Goal: Information Seeking & Learning: Learn about a topic

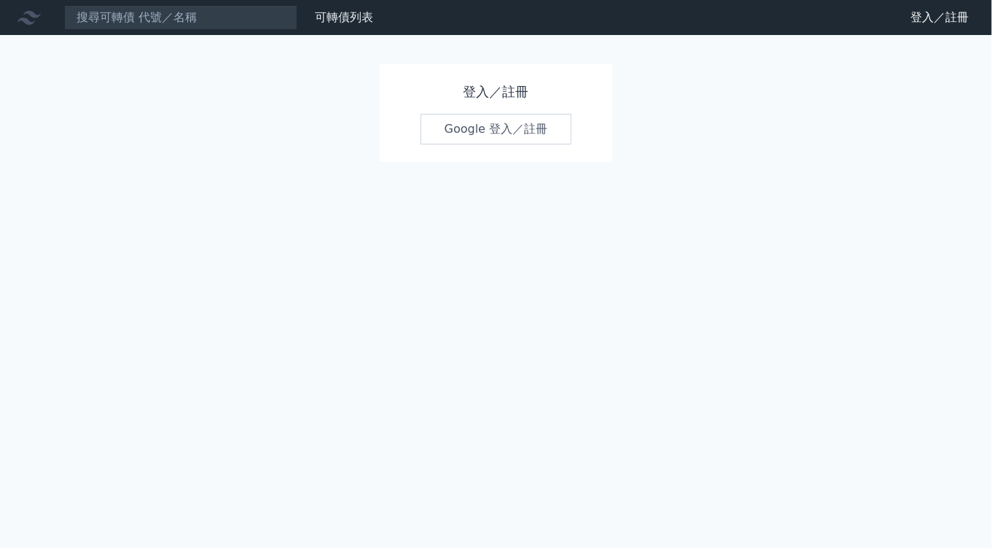
click at [545, 222] on div "可轉債列表 財務數據 可轉債列表 財務數據 登入／註冊 登入／註冊 登入／註冊 Google 登入／註冊" at bounding box center [496, 274] width 992 height 548
click at [490, 129] on link "Google 登入／註冊" at bounding box center [497, 129] width 152 height 31
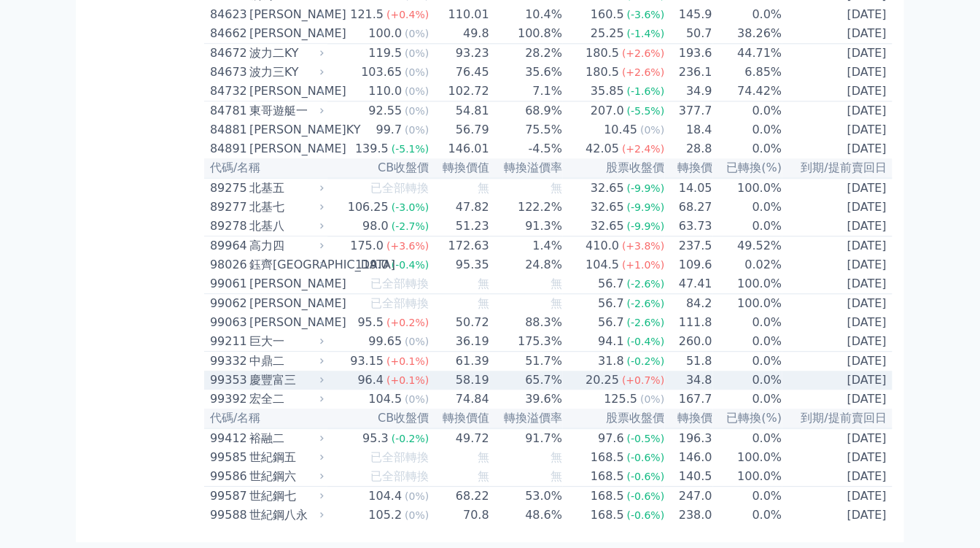
scroll to position [8566, 0]
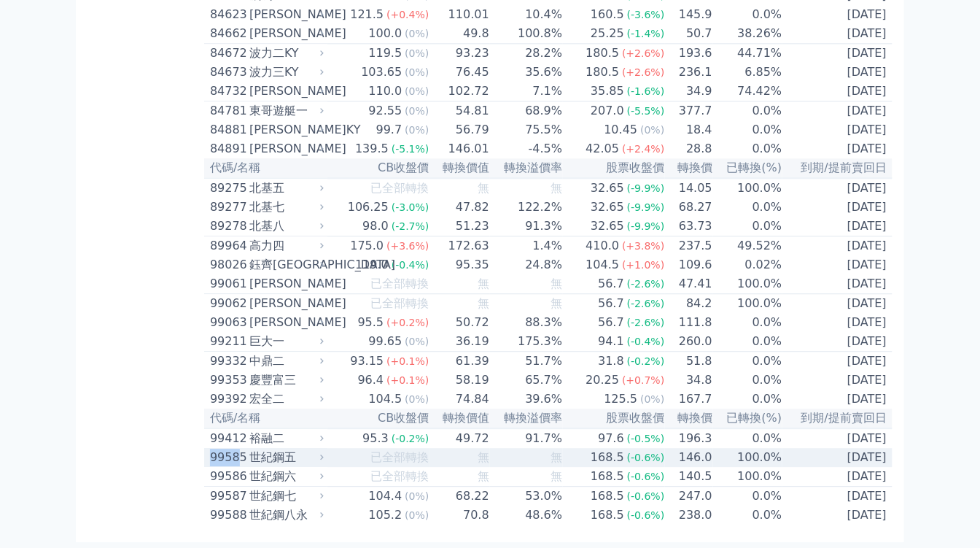
drag, startPoint x: 206, startPoint y: 454, endPoint x: 234, endPoint y: 456, distance: 27.9
click at [234, 456] on td "99585 世紀鋼五" at bounding box center [265, 457] width 123 height 19
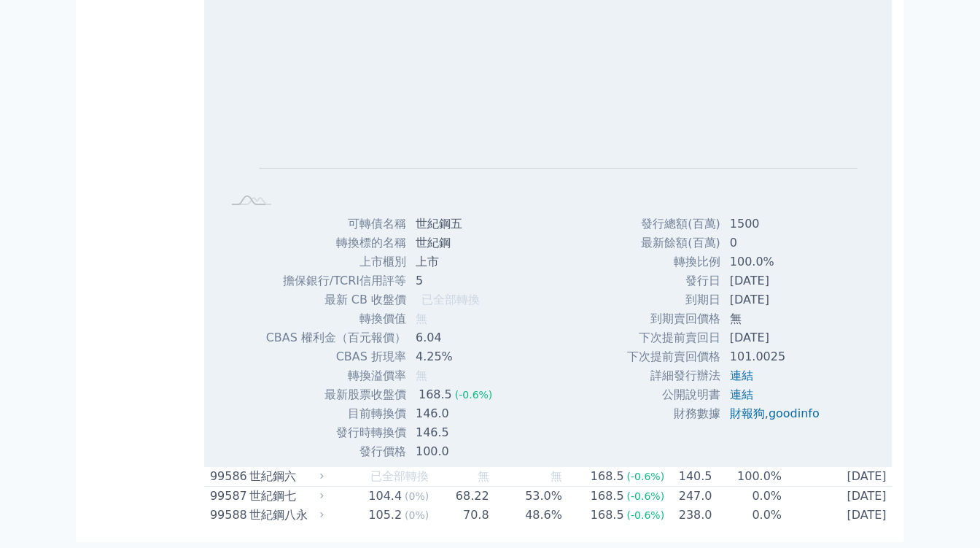
copy div "9958"
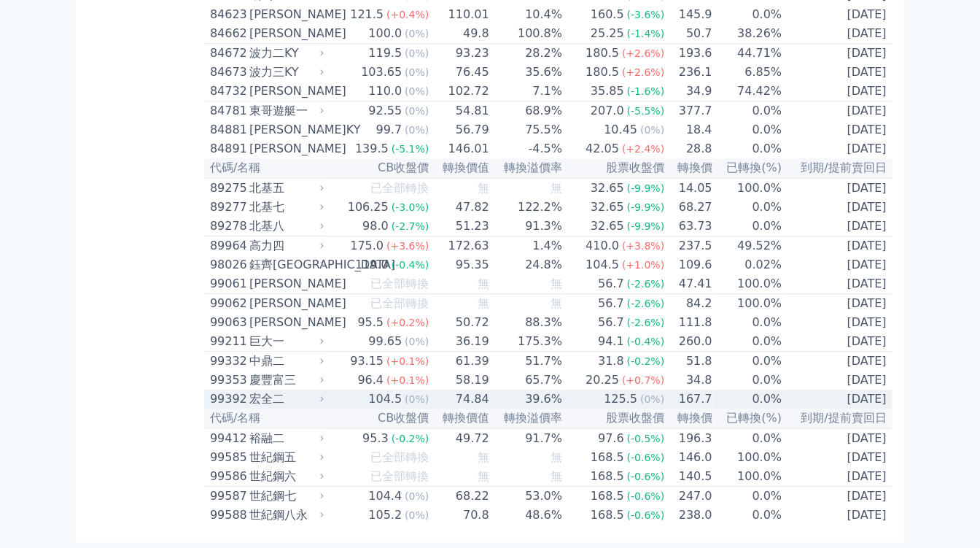
click at [326, 394] on icon at bounding box center [321, 398] width 9 height 9
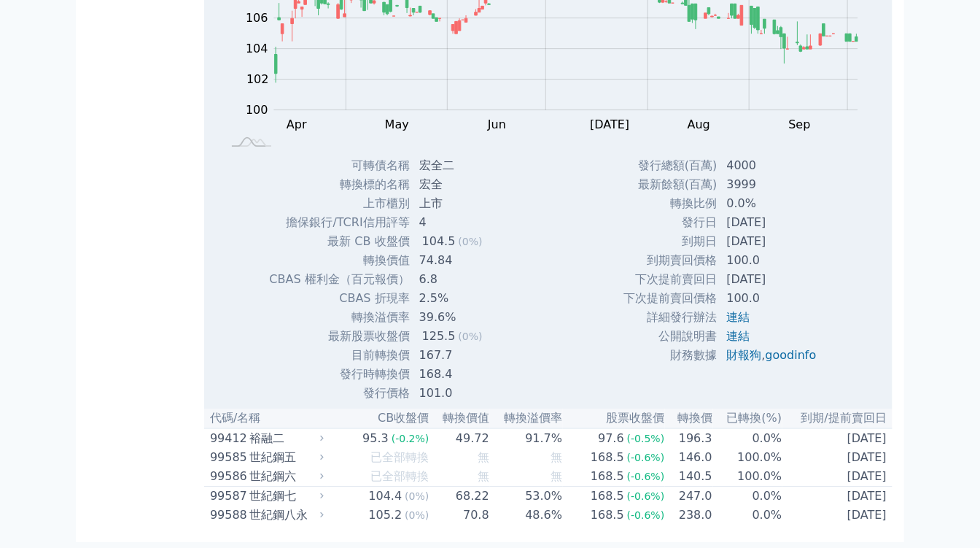
scroll to position [8970, 0]
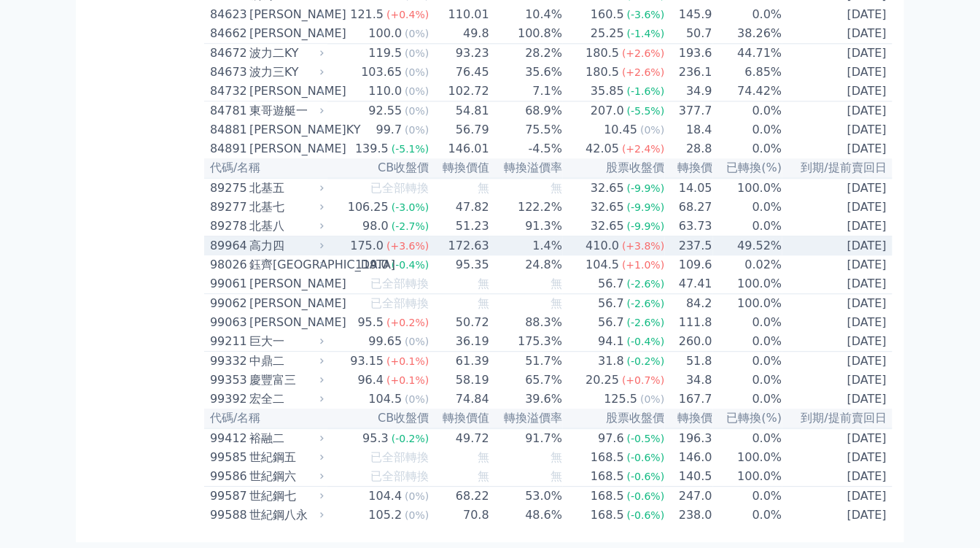
scroll to position [8566, 0]
click at [326, 241] on icon at bounding box center [321, 245] width 9 height 9
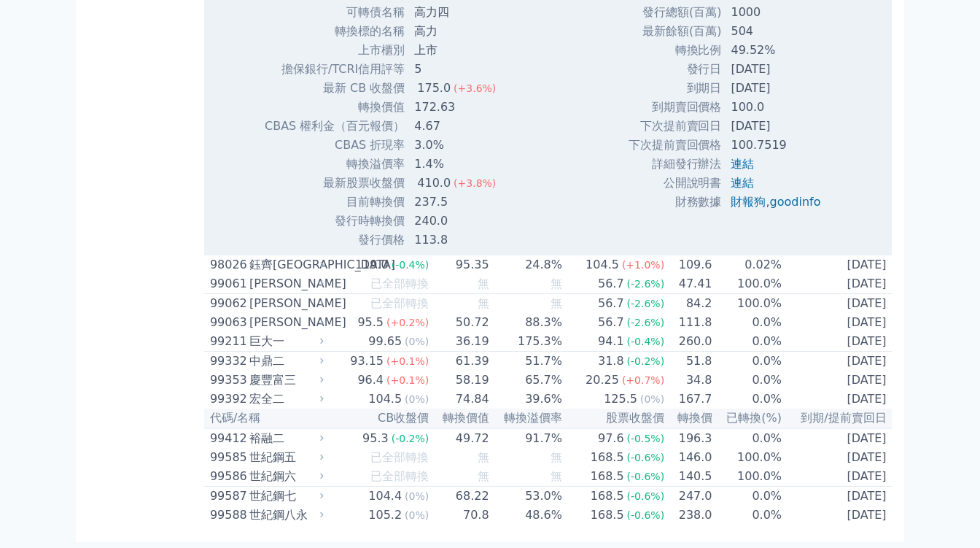
scroll to position [8727, 0]
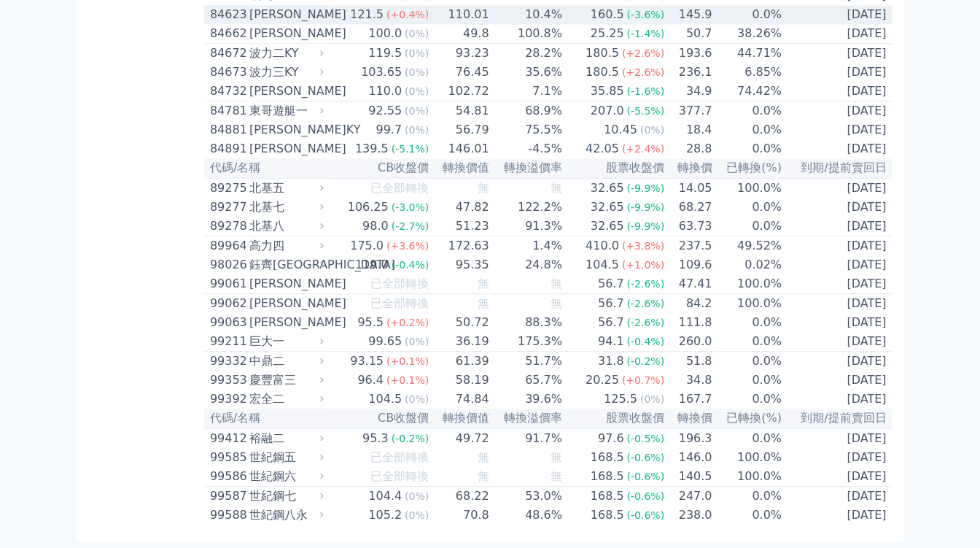
scroll to position [8079, 0]
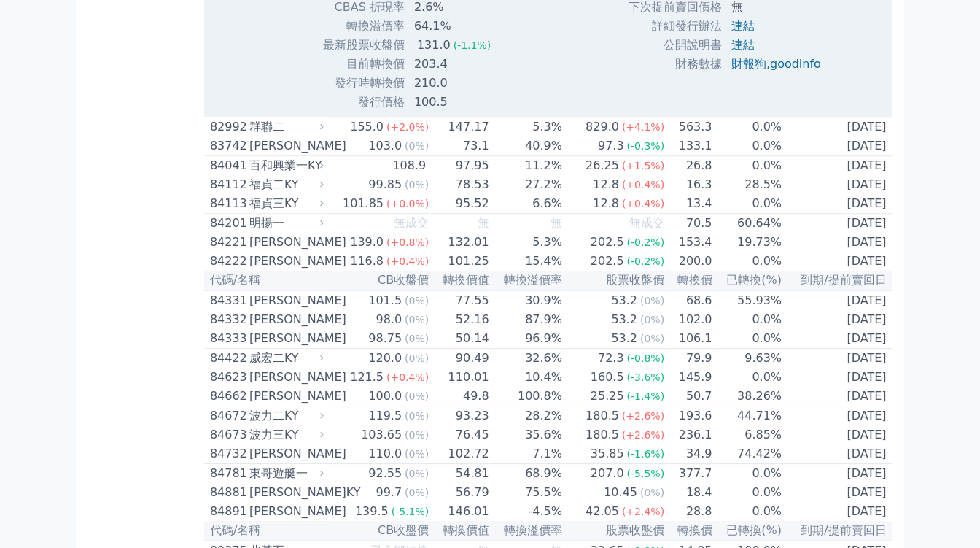
drag, startPoint x: 210, startPoint y: 176, endPoint x: 238, endPoint y: 172, distance: 27.9
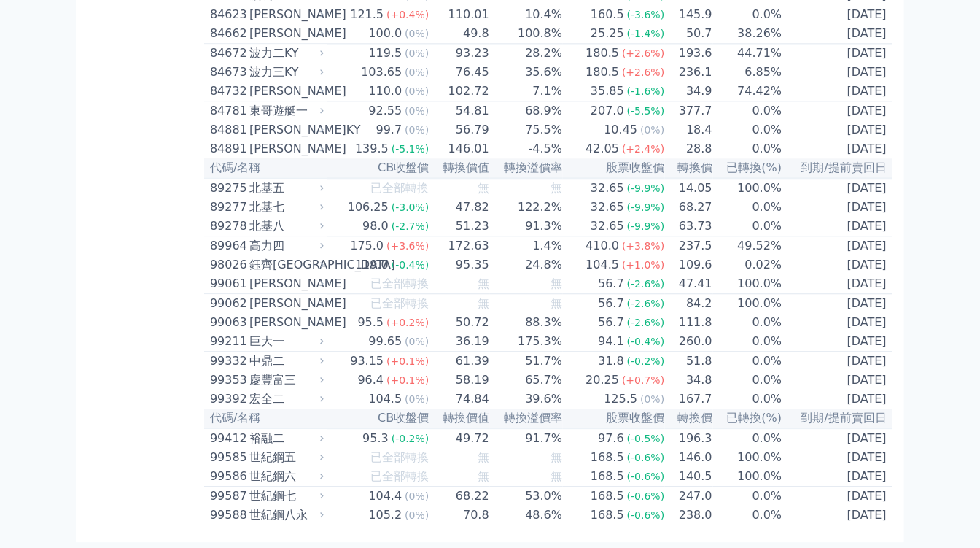
copy div "8255"
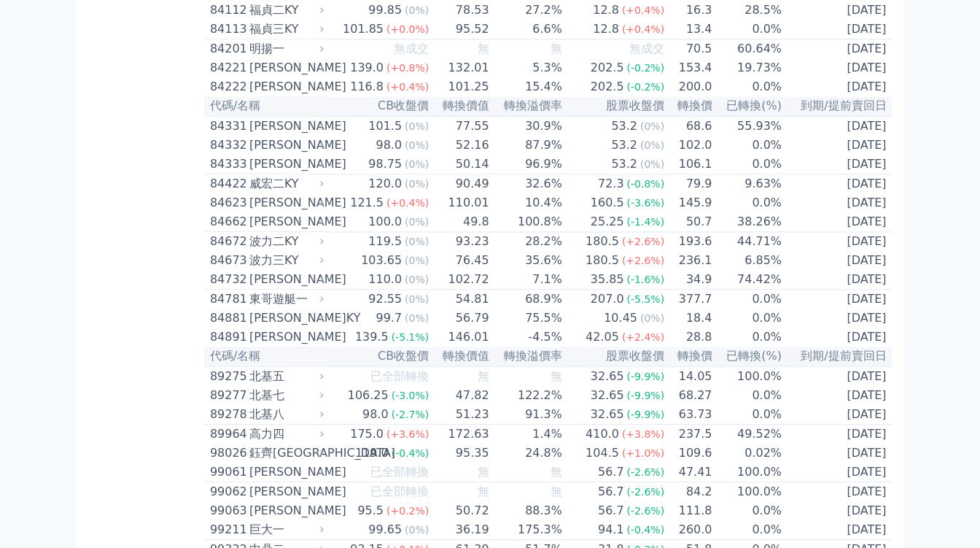
scroll to position [7755, 0]
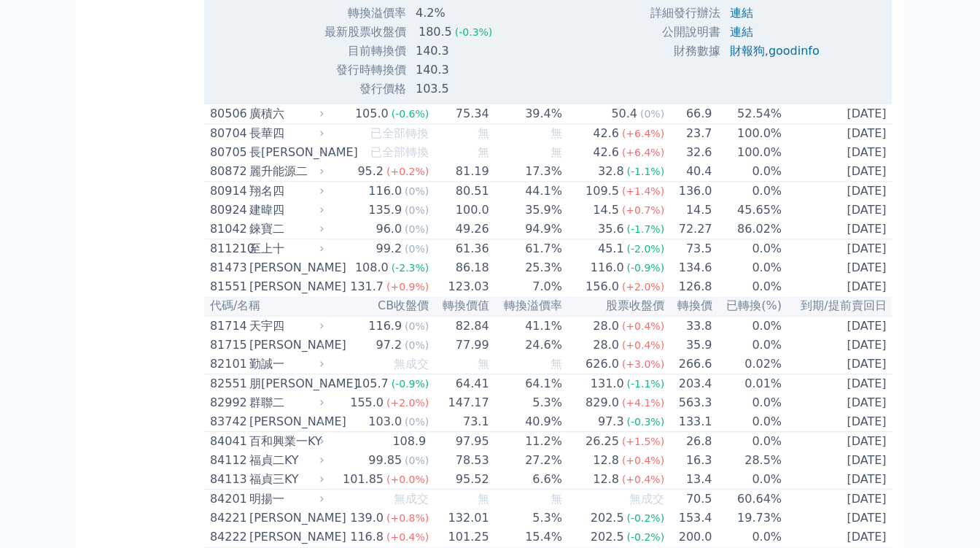
scroll to position [7836, 0]
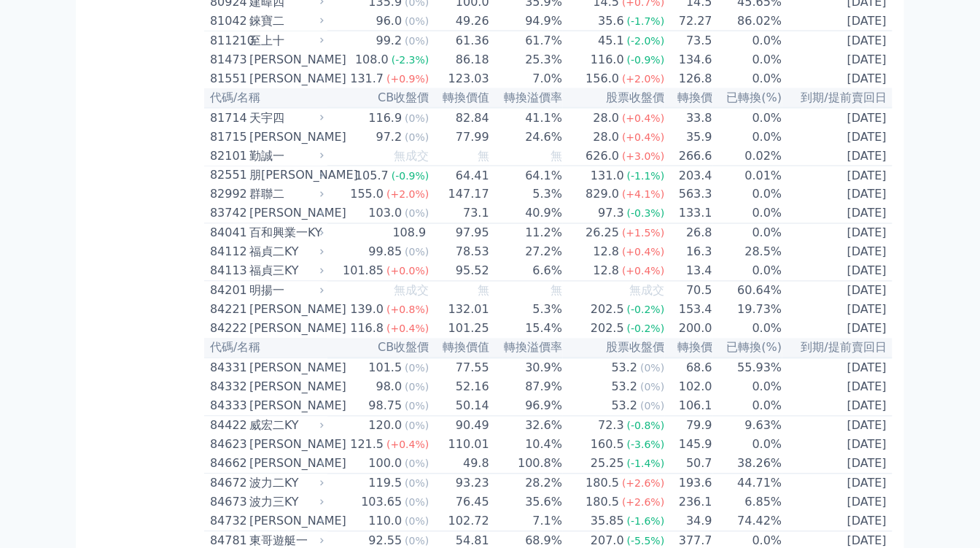
scroll to position [7512, 0]
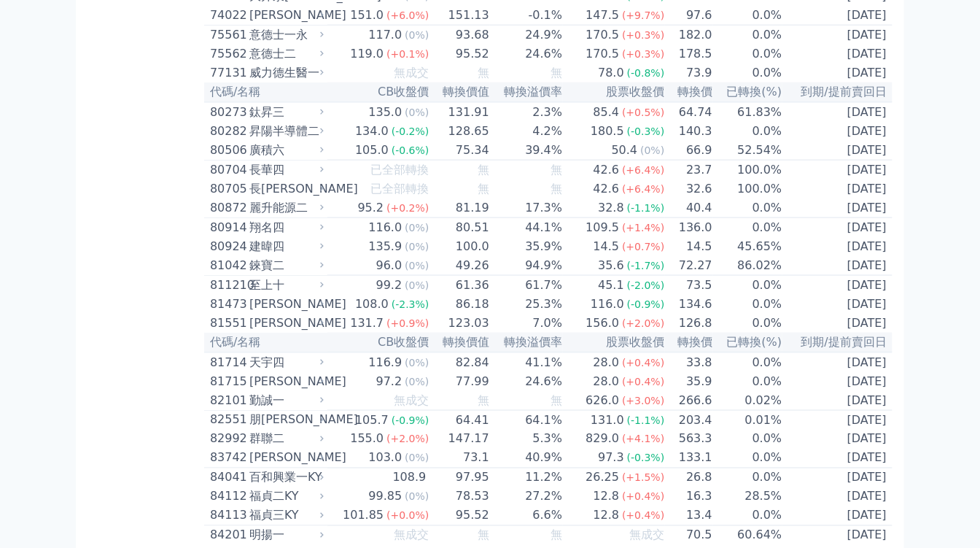
scroll to position [7269, 0]
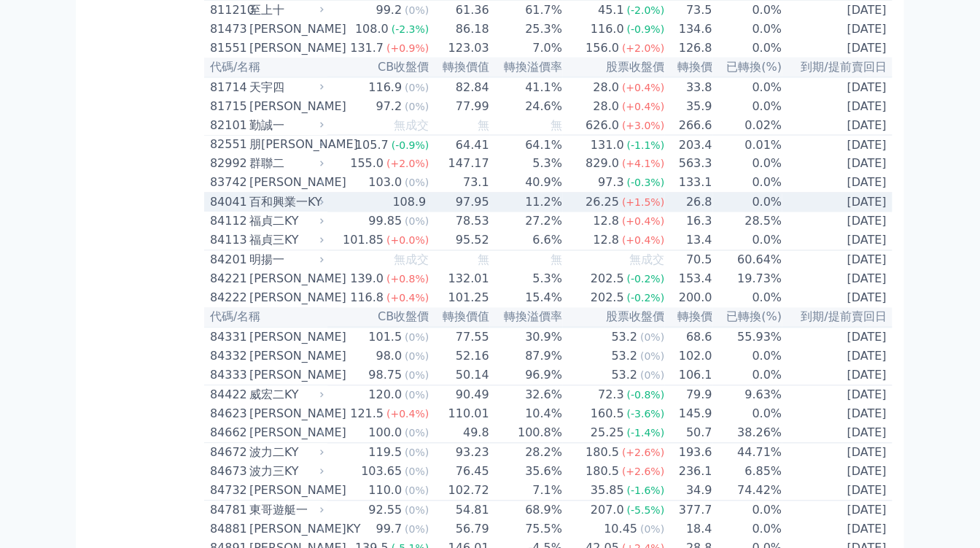
scroll to position [7917, 0]
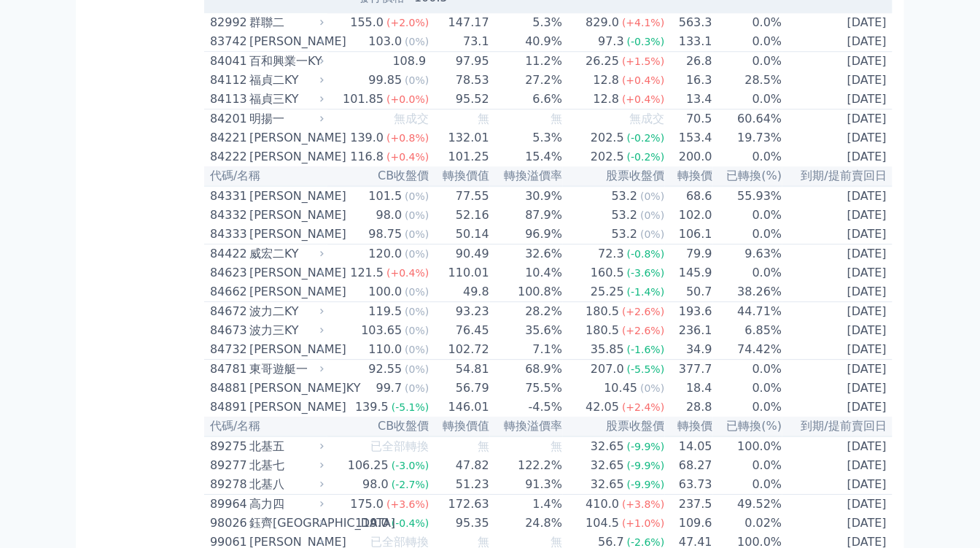
scroll to position [8160, 0]
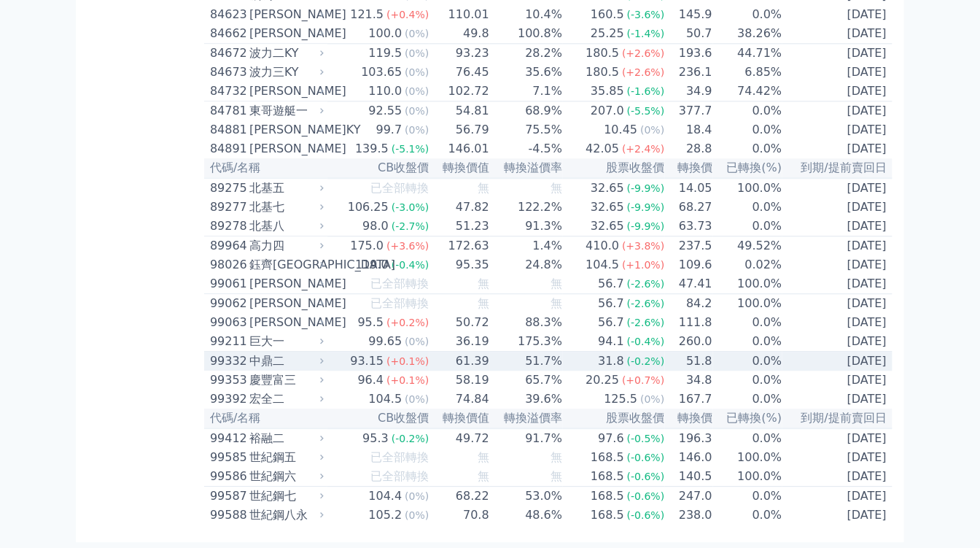
scroll to position [8566, 0]
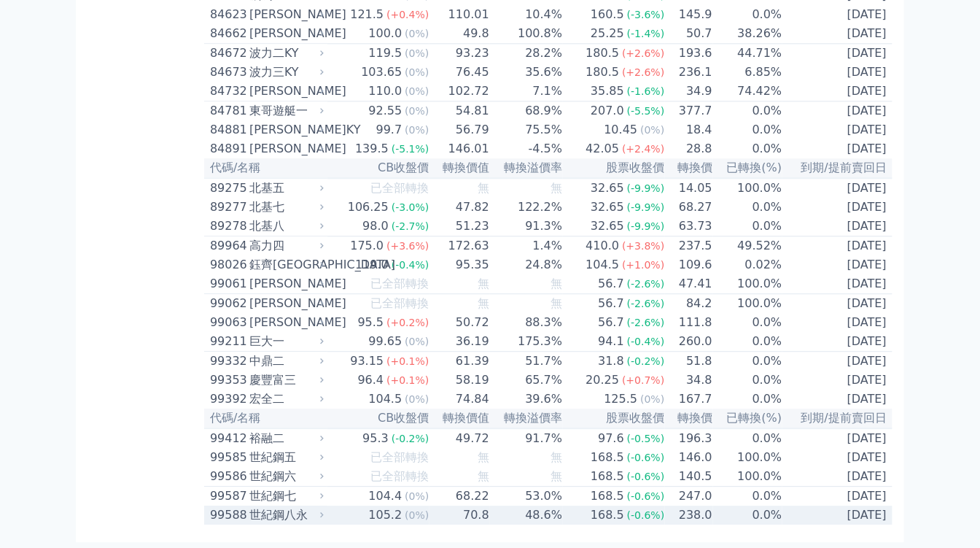
click at [319, 510] on div "世紀鋼八永" at bounding box center [284, 514] width 71 height 17
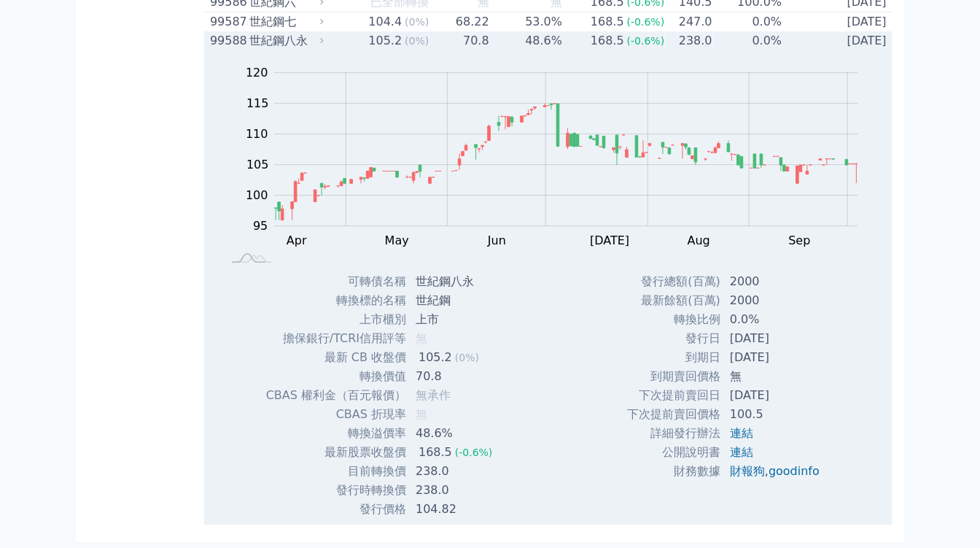
click at [327, 45] on icon at bounding box center [321, 40] width 9 height 9
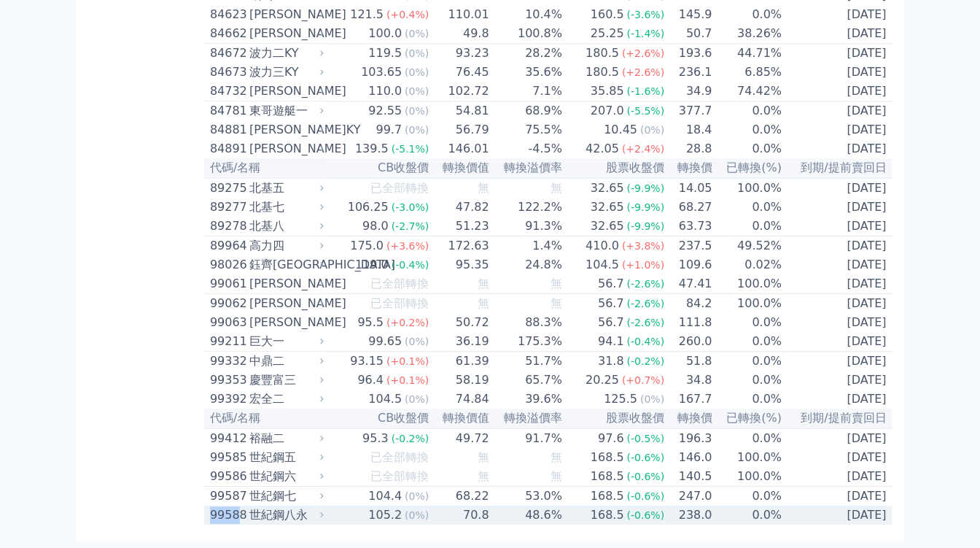
drag, startPoint x: 209, startPoint y: 513, endPoint x: 236, endPoint y: 513, distance: 27.0
click at [236, 513] on div "99588" at bounding box center [228, 514] width 36 height 17
copy div "9958"
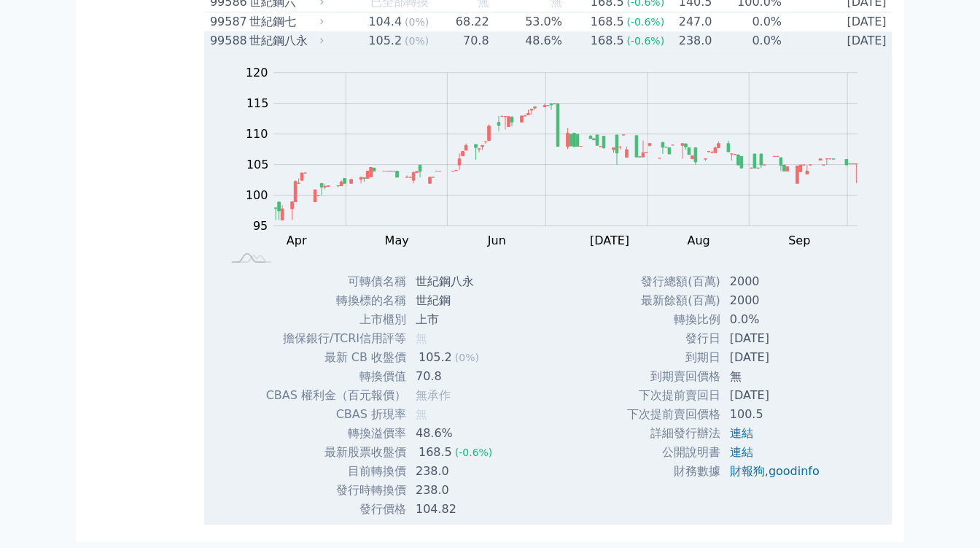
click at [324, 44] on icon at bounding box center [322, 41] width 4 height 6
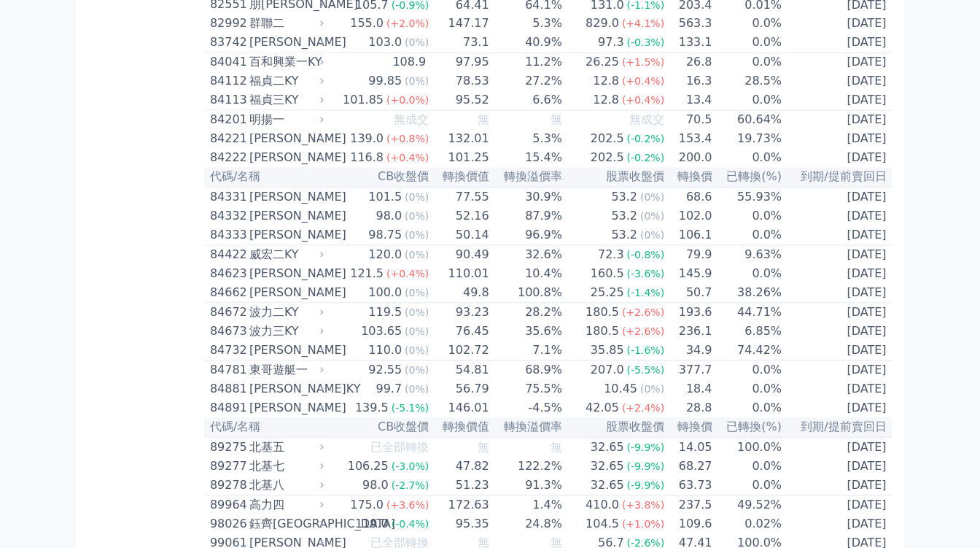
scroll to position [7674, 0]
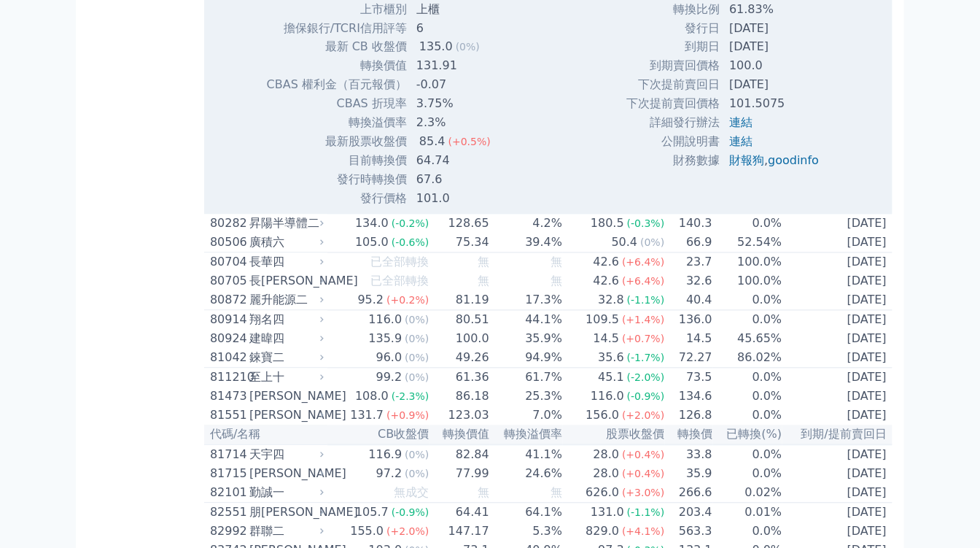
scroll to position [7836, 0]
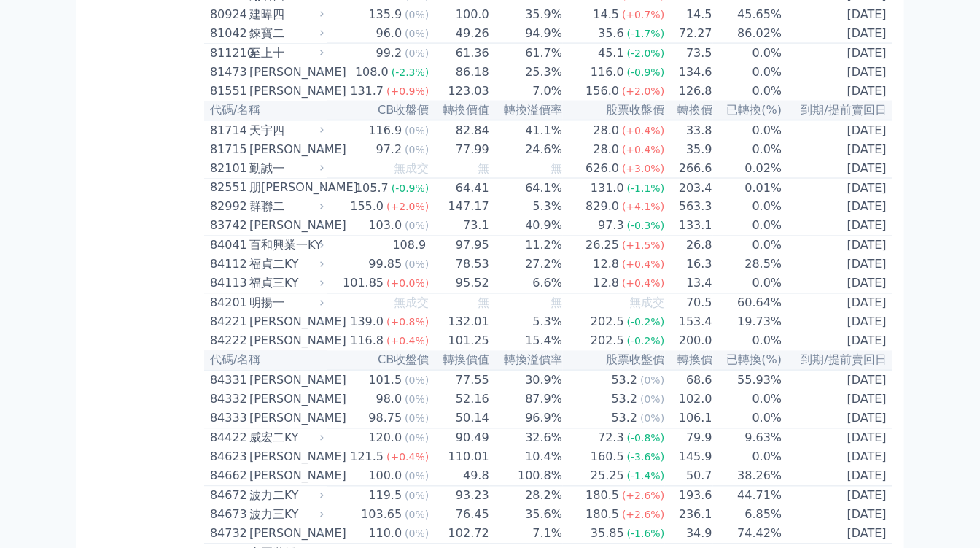
scroll to position [7431, 0]
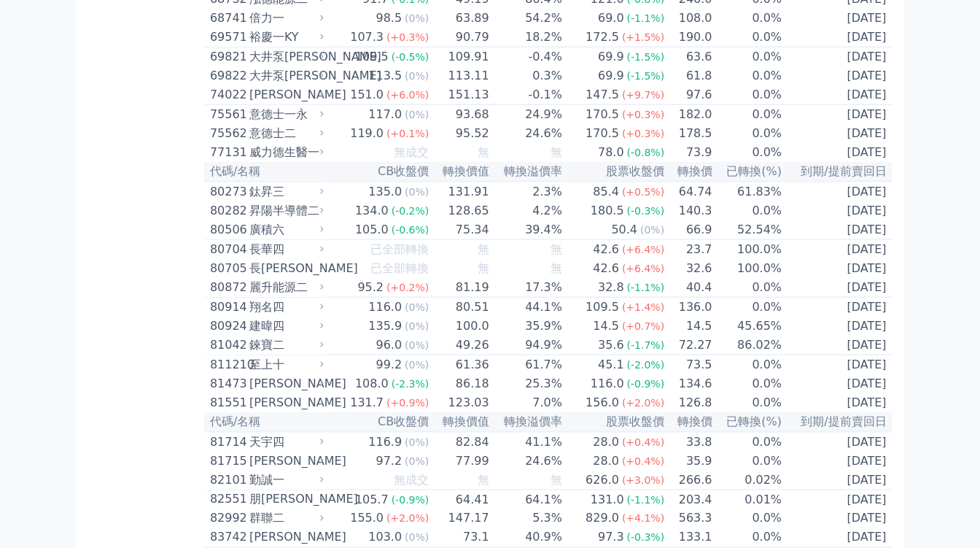
scroll to position [7188, 0]
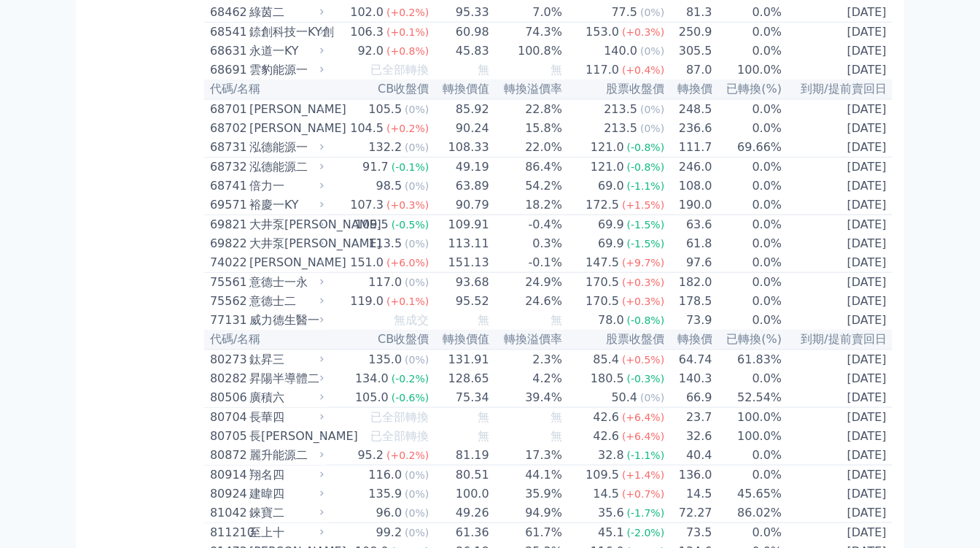
scroll to position [7026, 0]
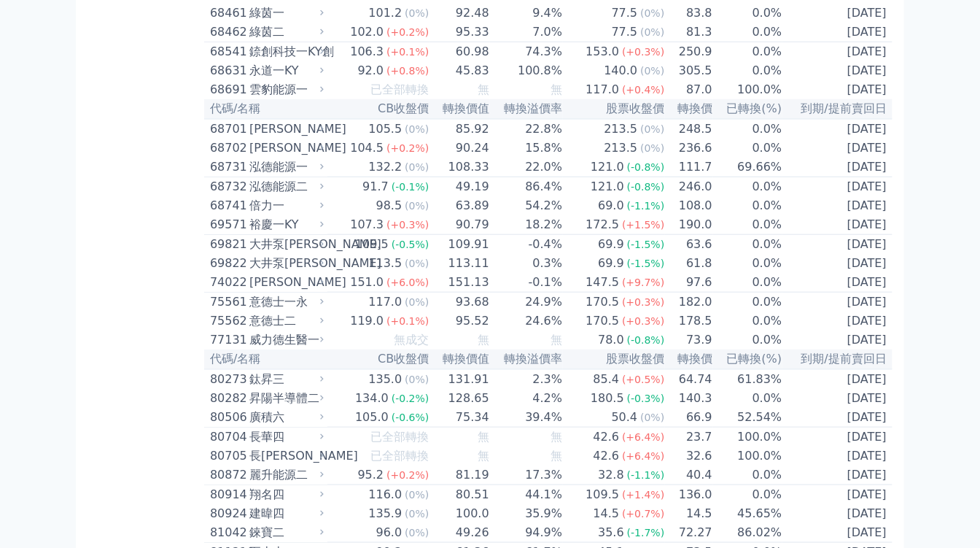
drag, startPoint x: 209, startPoint y: 195, endPoint x: 236, endPoint y: 196, distance: 26.3
copy div "6706"
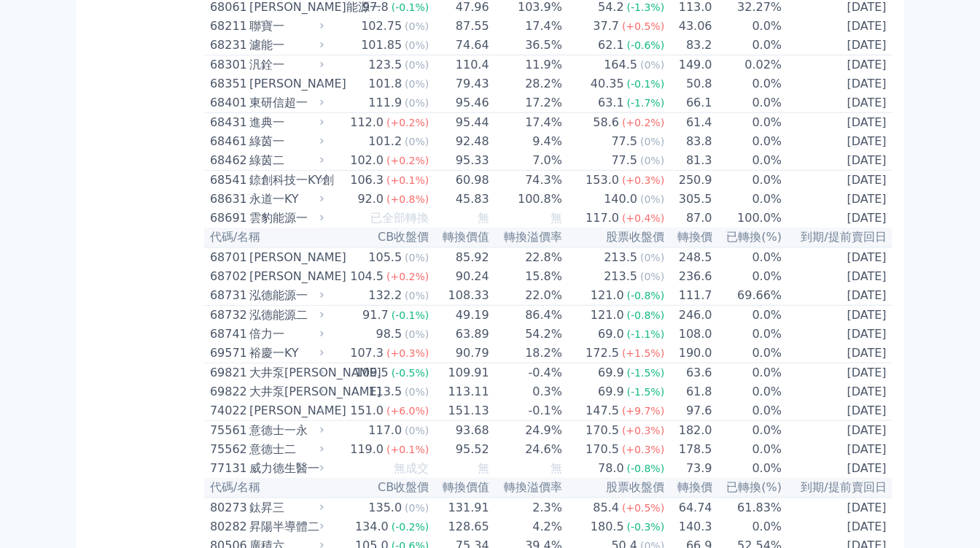
scroll to position [6864, 0]
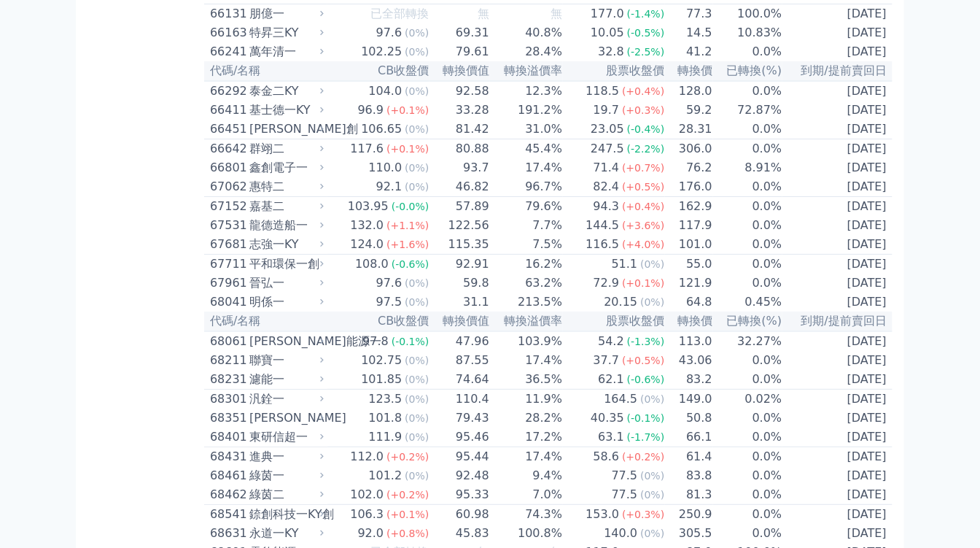
scroll to position [6540, 0]
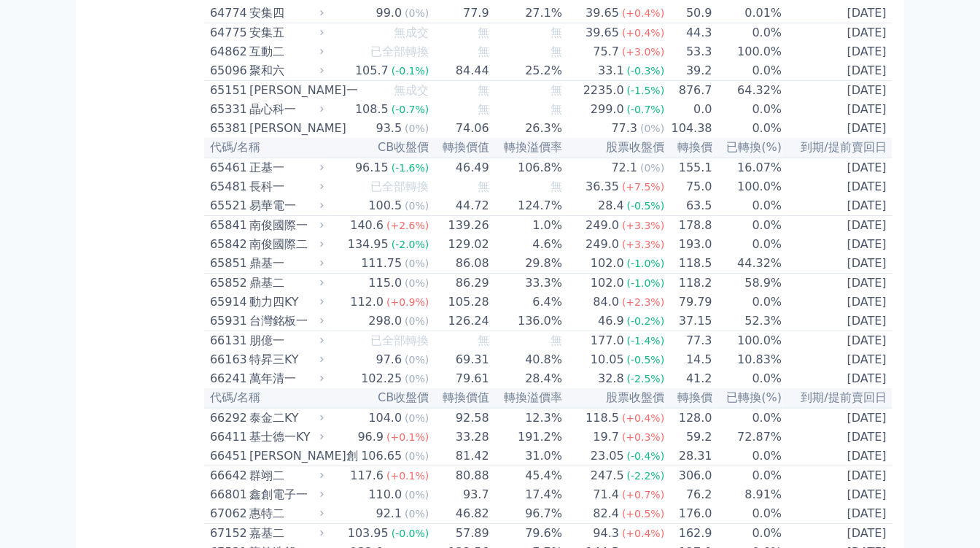
scroll to position [6216, 0]
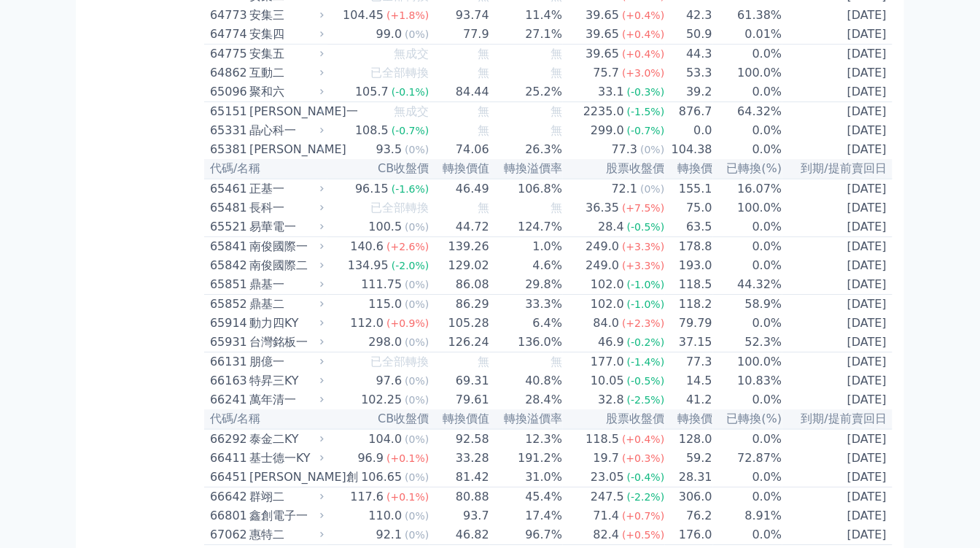
drag, startPoint x: 206, startPoint y: 330, endPoint x: 238, endPoint y: 329, distance: 32.1
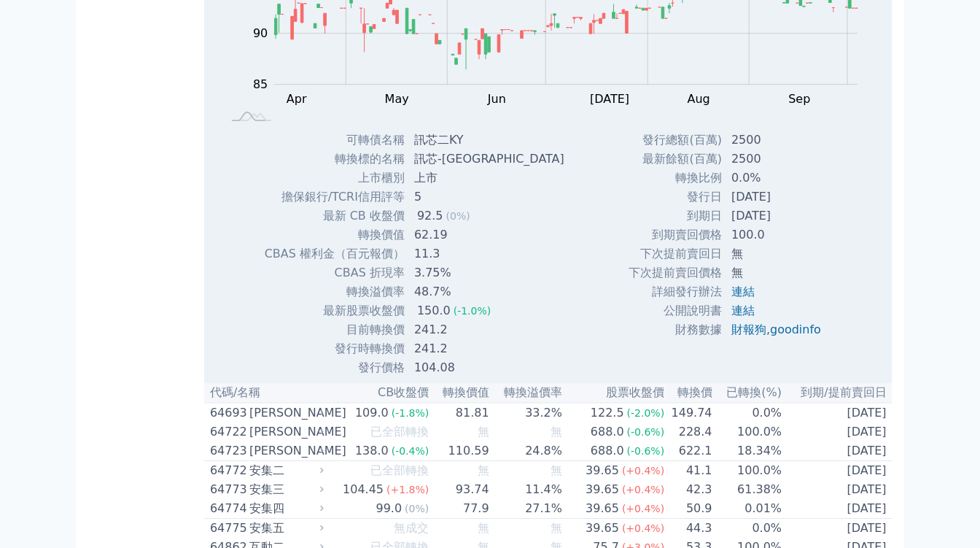
copy div "6451"
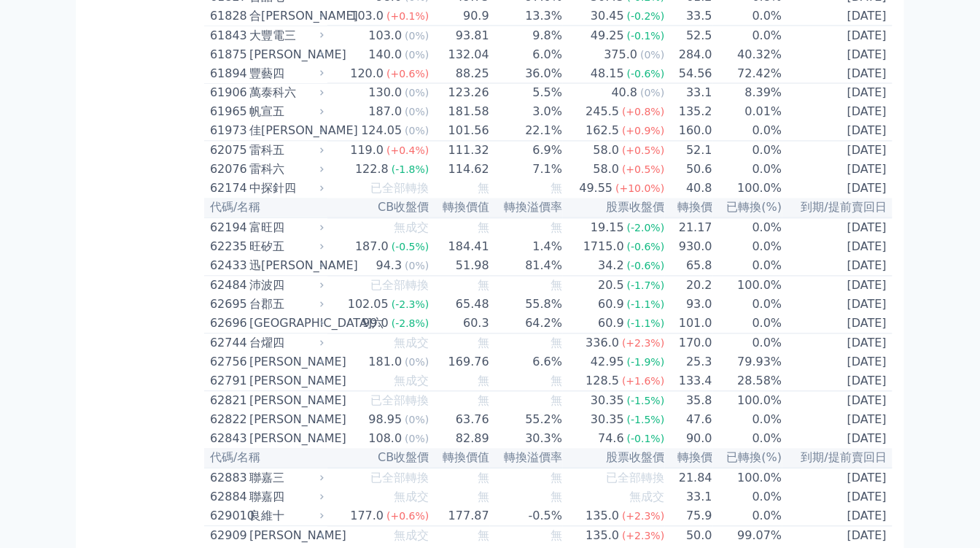
scroll to position [5406, 0]
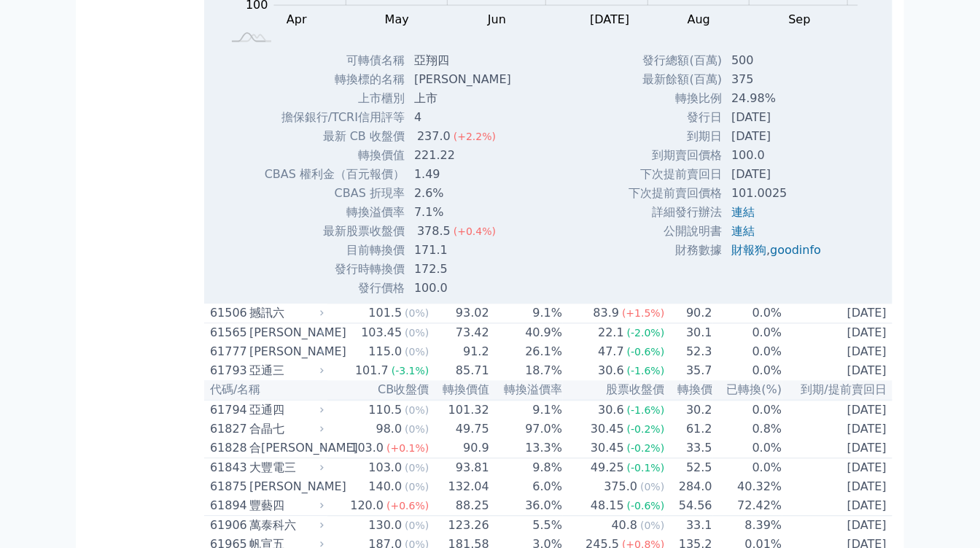
scroll to position [5487, 0]
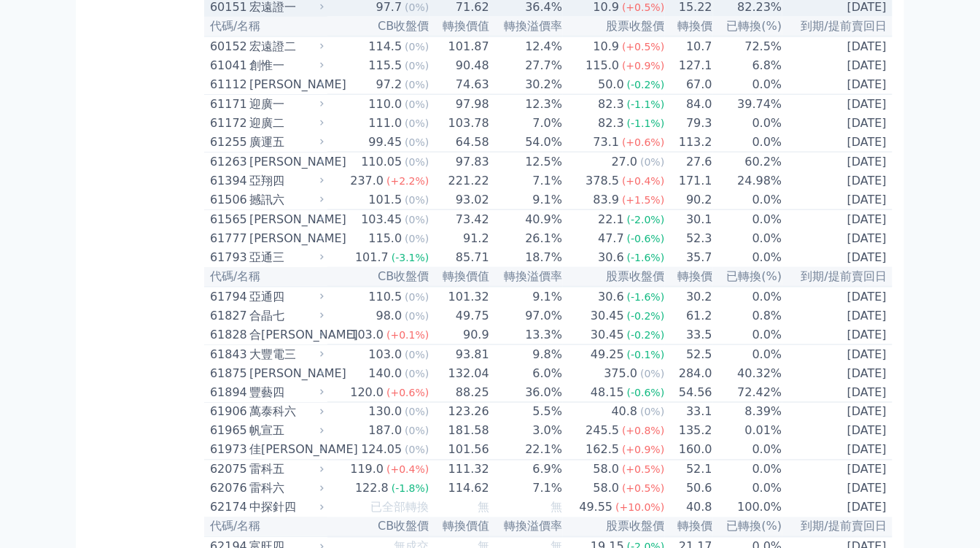
scroll to position [5082, 0]
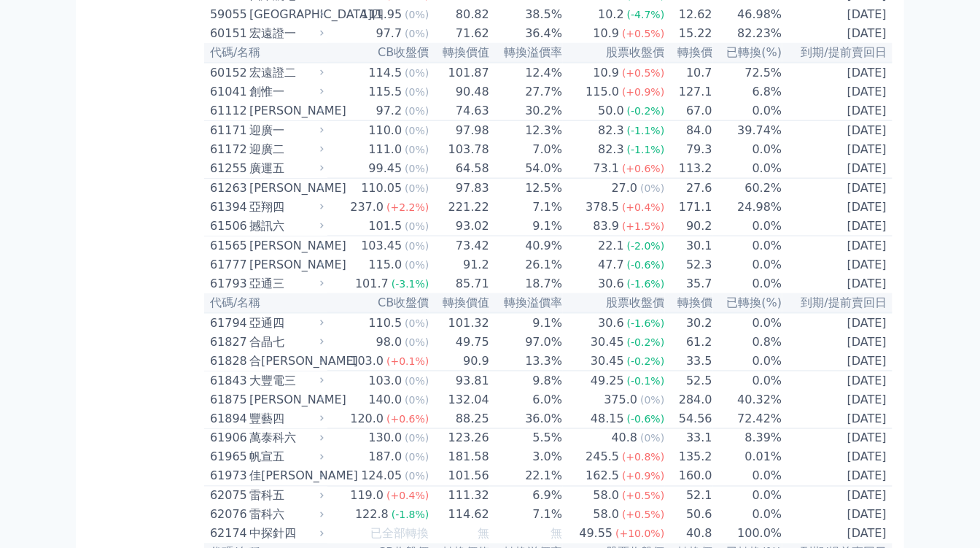
drag, startPoint x: 209, startPoint y: 229, endPoint x: 234, endPoint y: 229, distance: 25.5
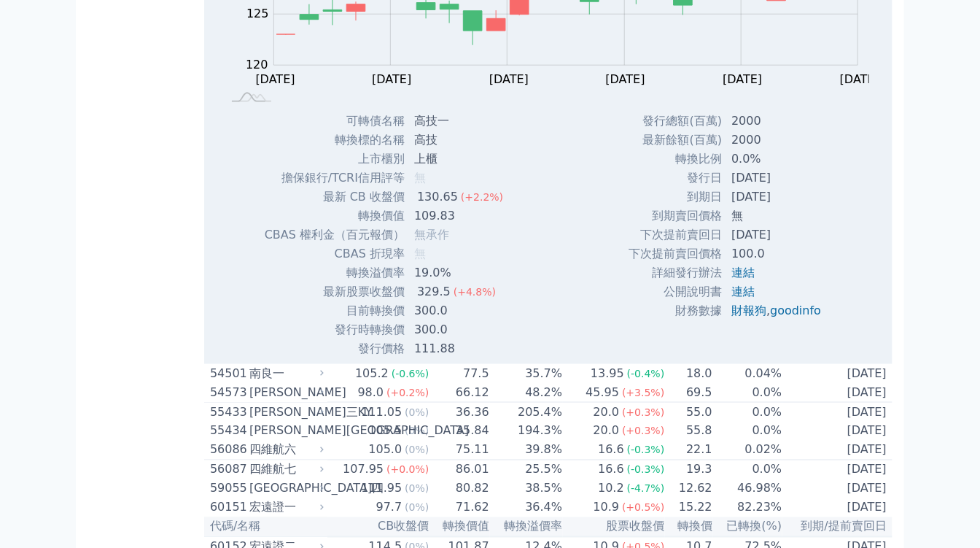
copy div "5439"
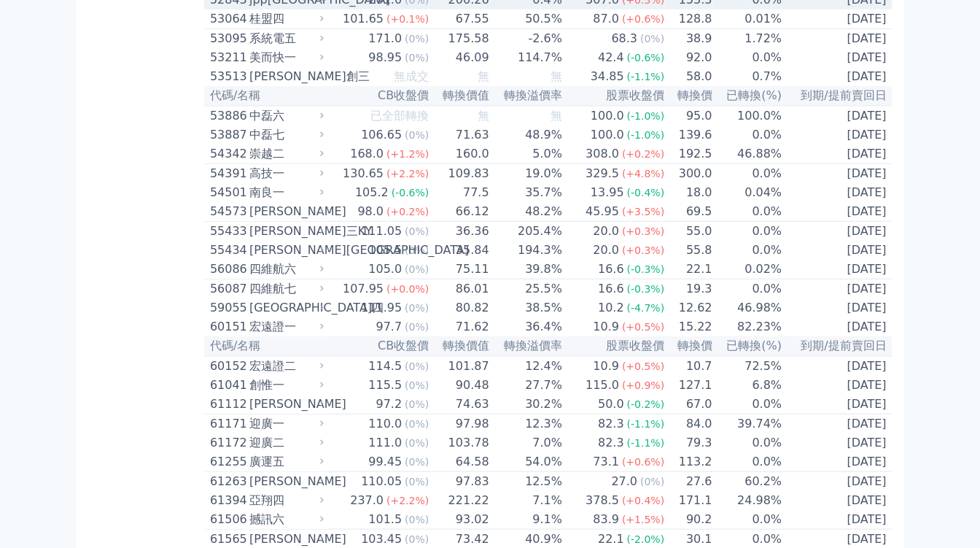
scroll to position [4758, 0]
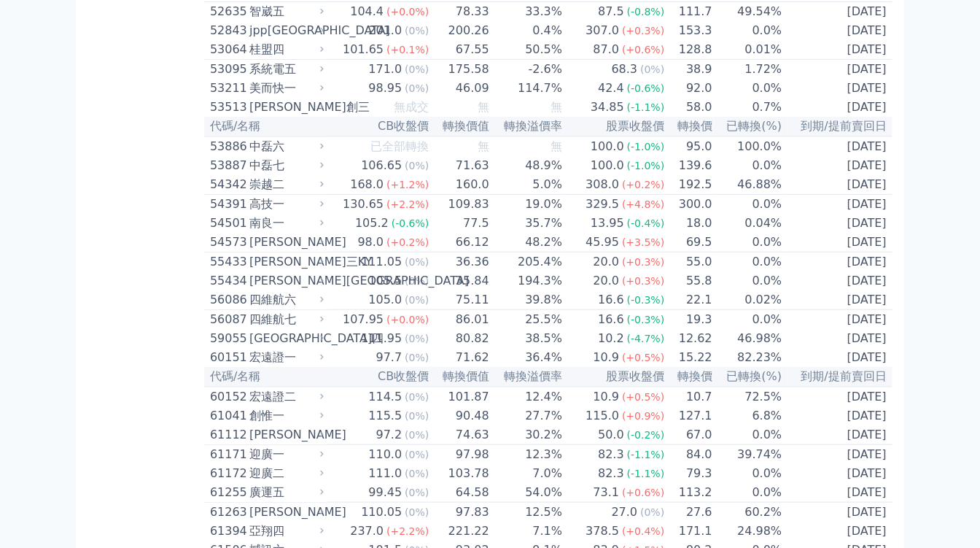
drag, startPoint x: 211, startPoint y: 137, endPoint x: 236, endPoint y: 137, distance: 24.8
copy div "5009"
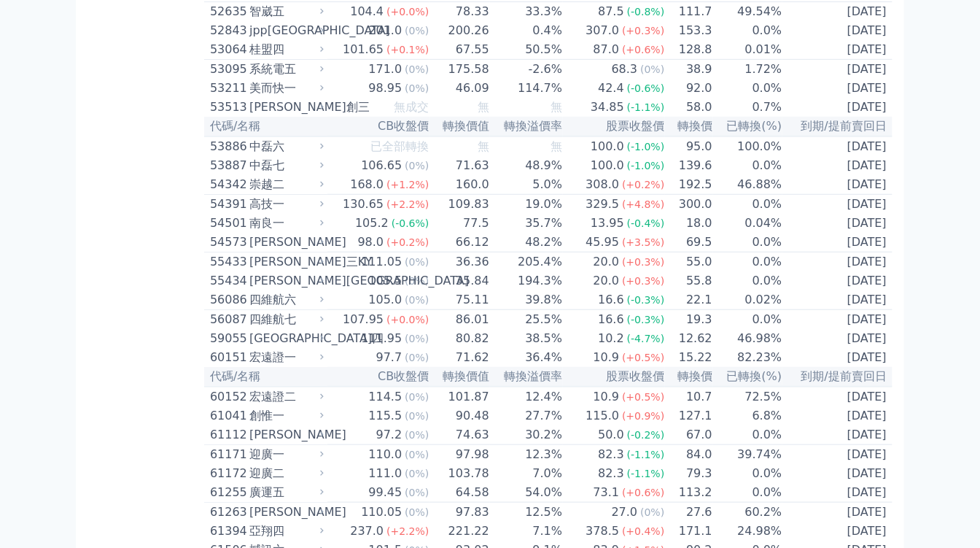
drag, startPoint x: 208, startPoint y: 96, endPoint x: 238, endPoint y: 98, distance: 30.8
copy div "4979"
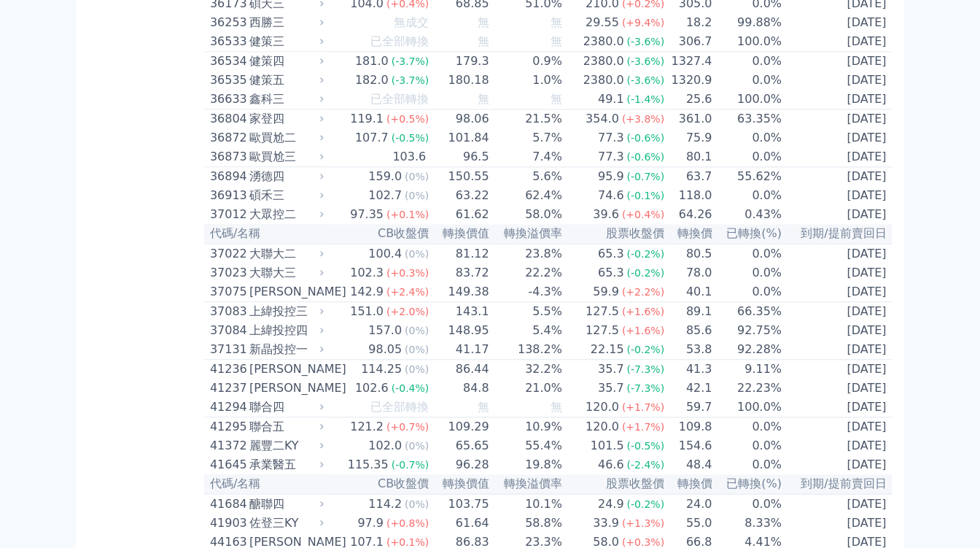
scroll to position [3380, 0]
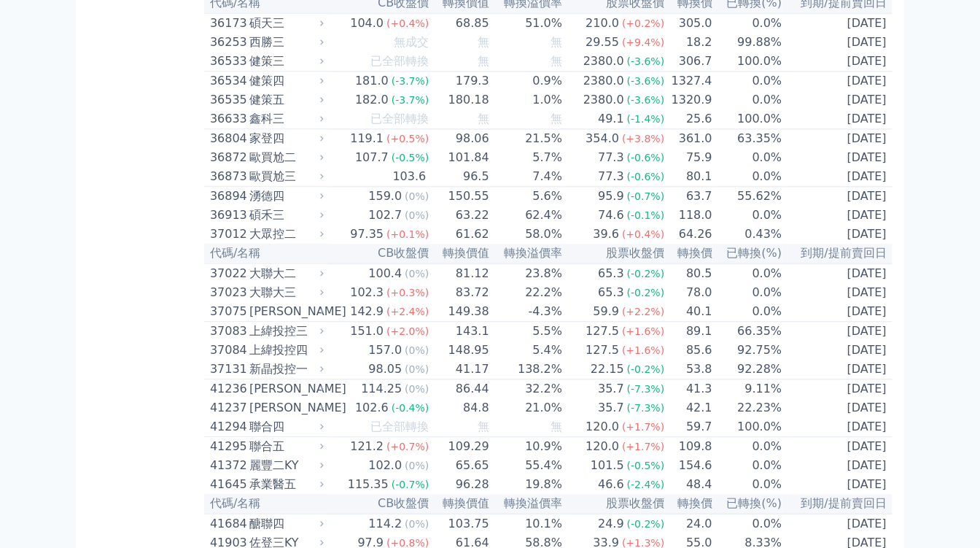
drag, startPoint x: 211, startPoint y: 117, endPoint x: 234, endPoint y: 115, distance: 23.4
copy div "3583"
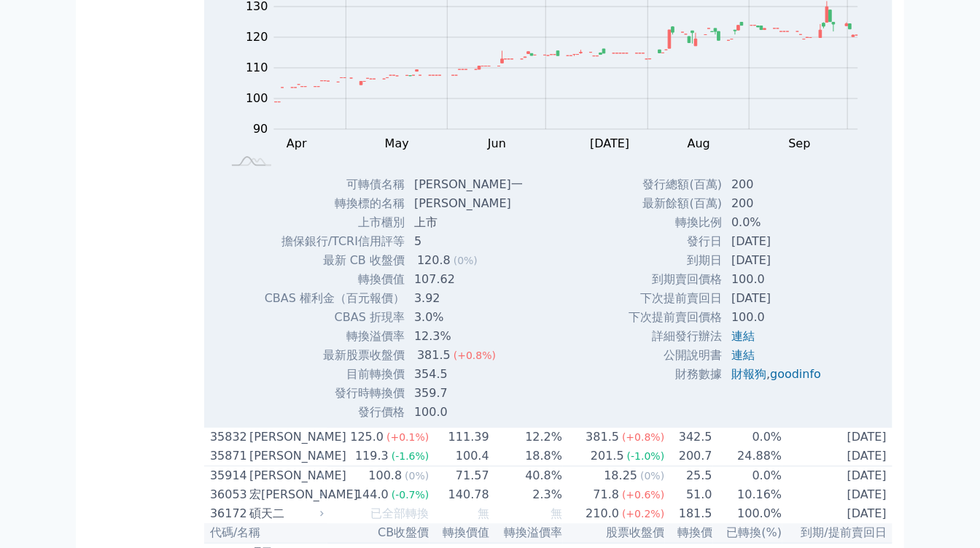
scroll to position [3299, 0]
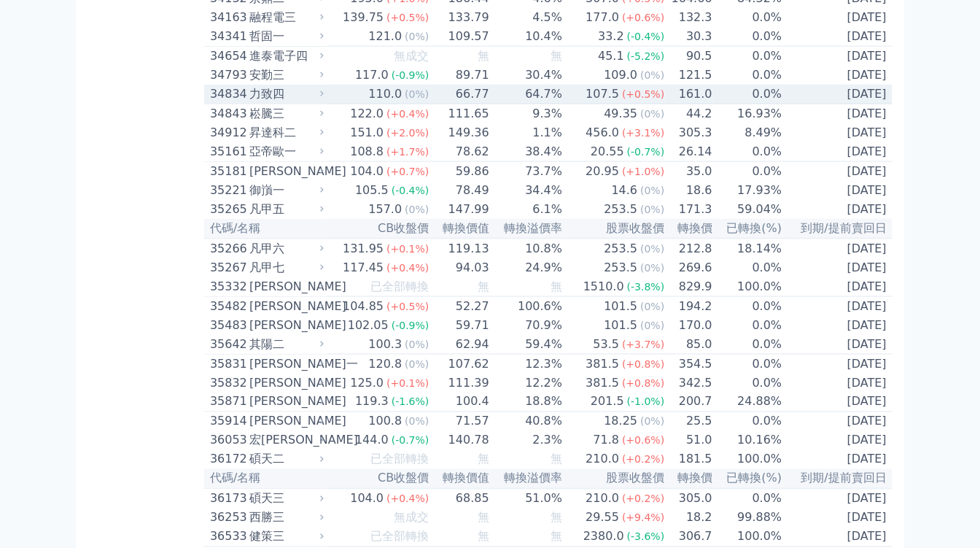
scroll to position [2894, 0]
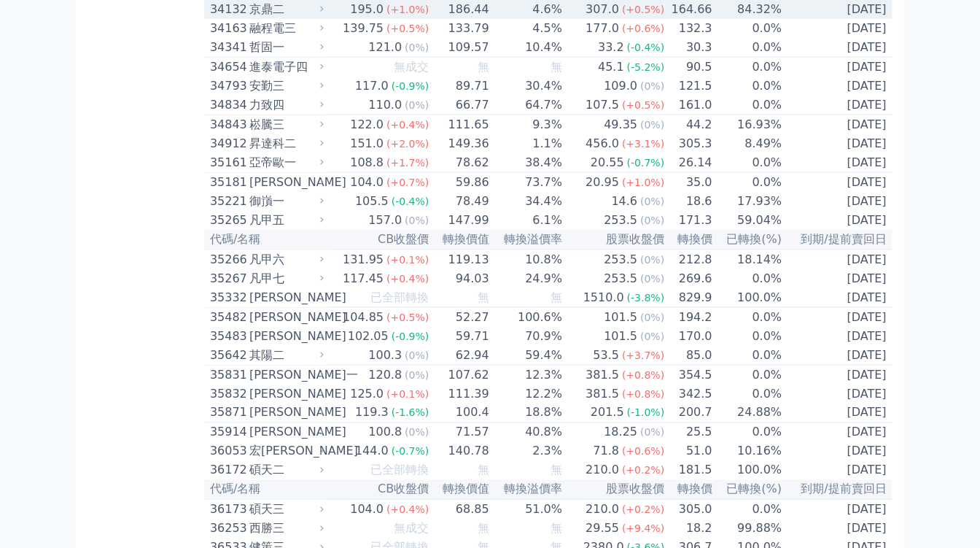
click at [316, 18] on div "京鼎二" at bounding box center [284, 9] width 71 height 17
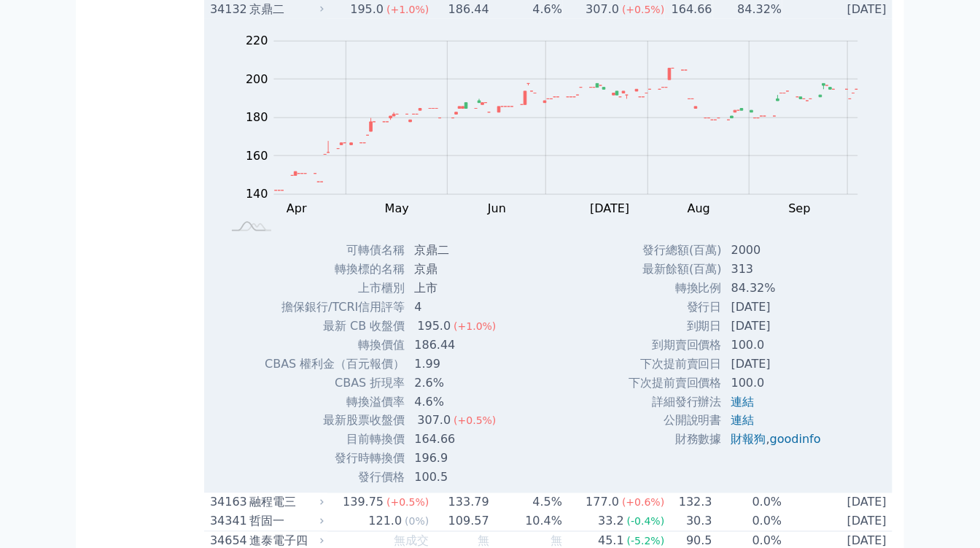
click at [316, 18] on div "京鼎二" at bounding box center [284, 9] width 71 height 17
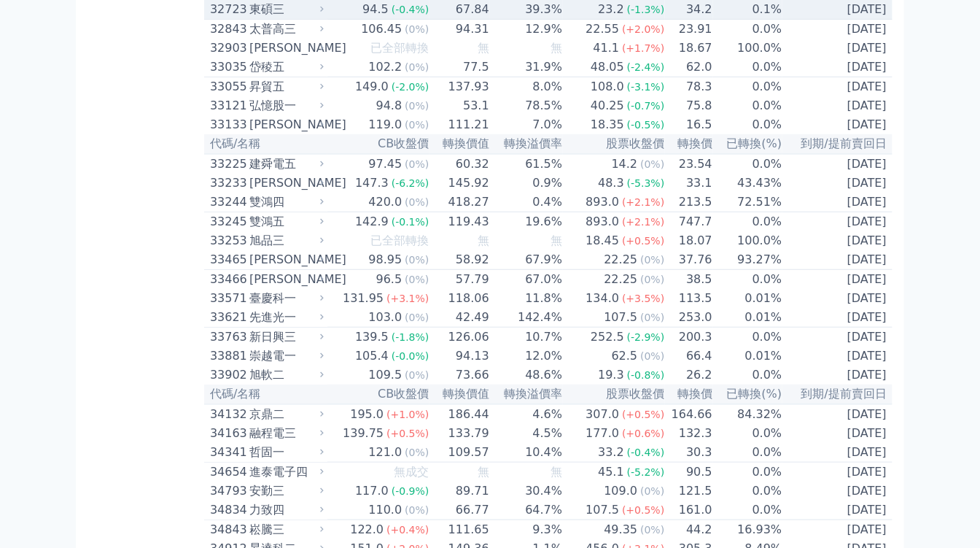
scroll to position [2408, 0]
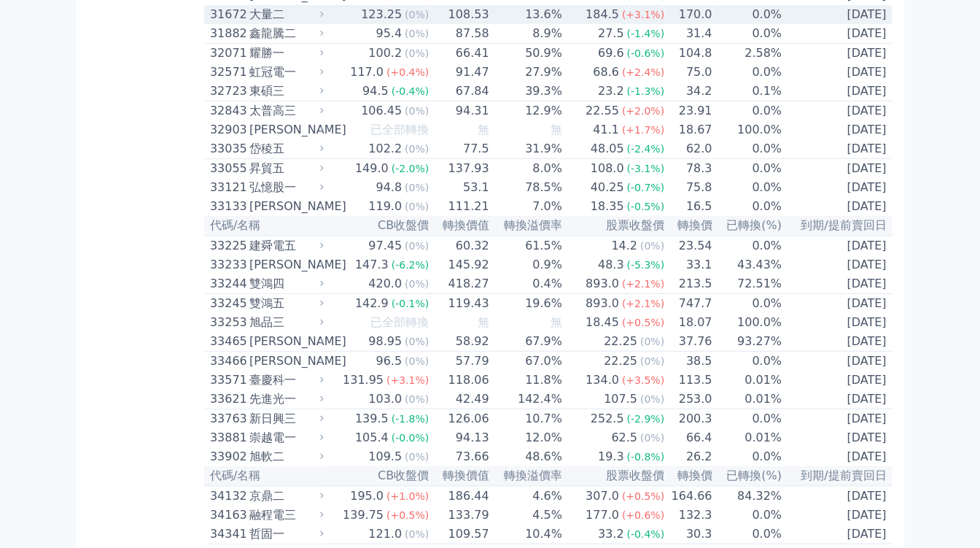
click at [321, 23] on div "大量二" at bounding box center [284, 14] width 71 height 17
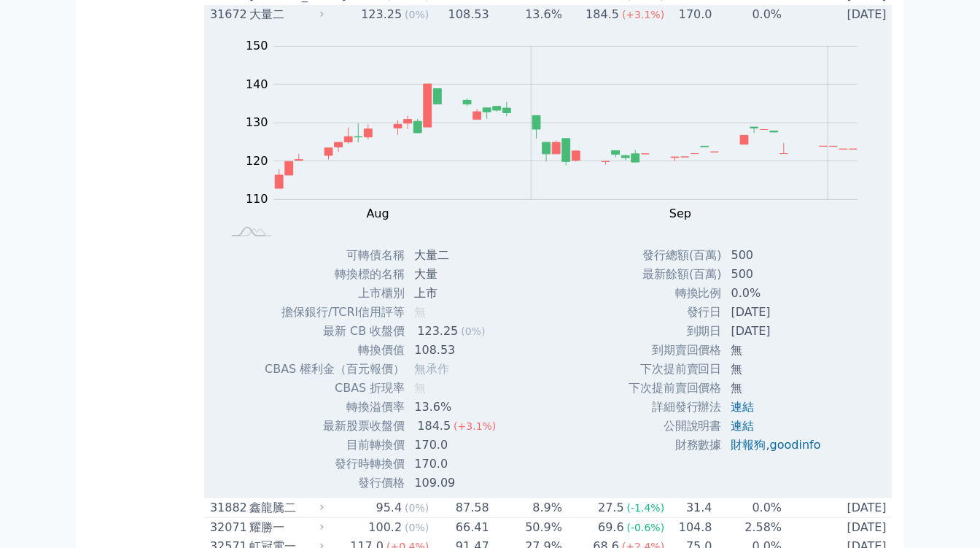
click at [319, 23] on div "大量二" at bounding box center [284, 14] width 71 height 17
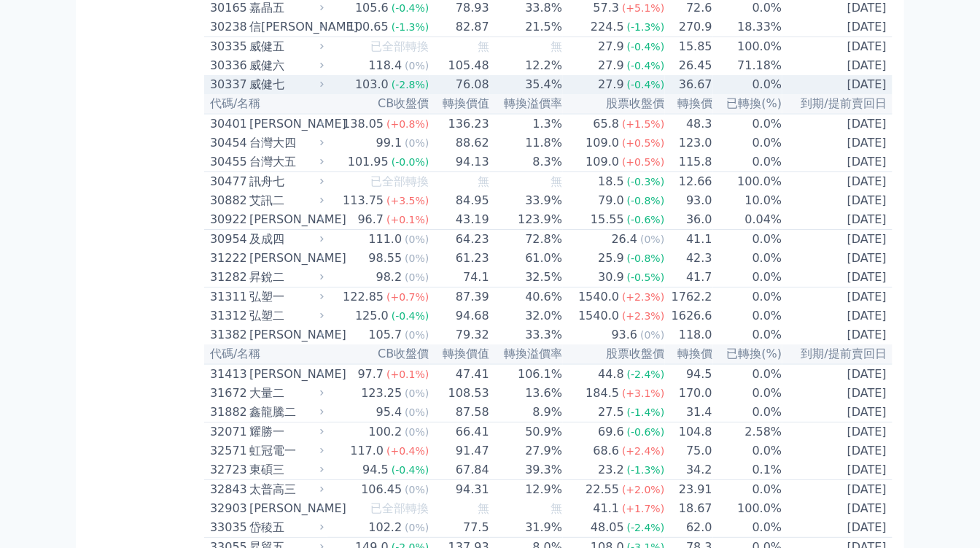
scroll to position [2003, 0]
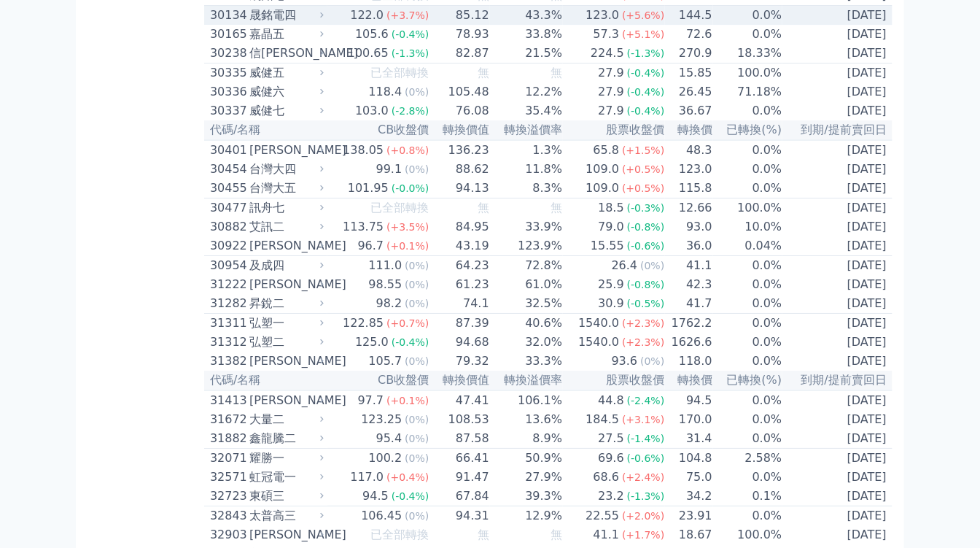
click at [309, 24] on div "晟銘電四" at bounding box center [284, 15] width 71 height 17
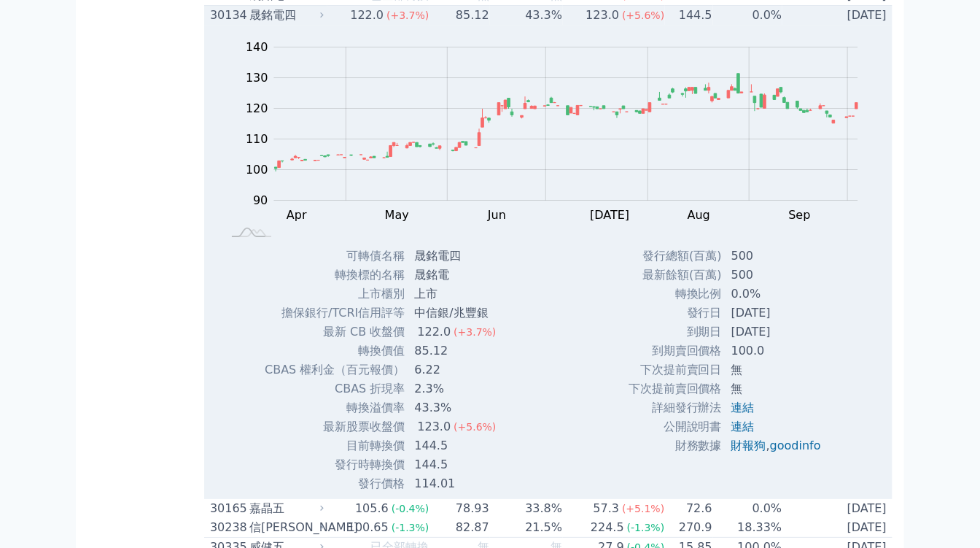
click at [315, 24] on div "晟銘電四" at bounding box center [284, 15] width 71 height 17
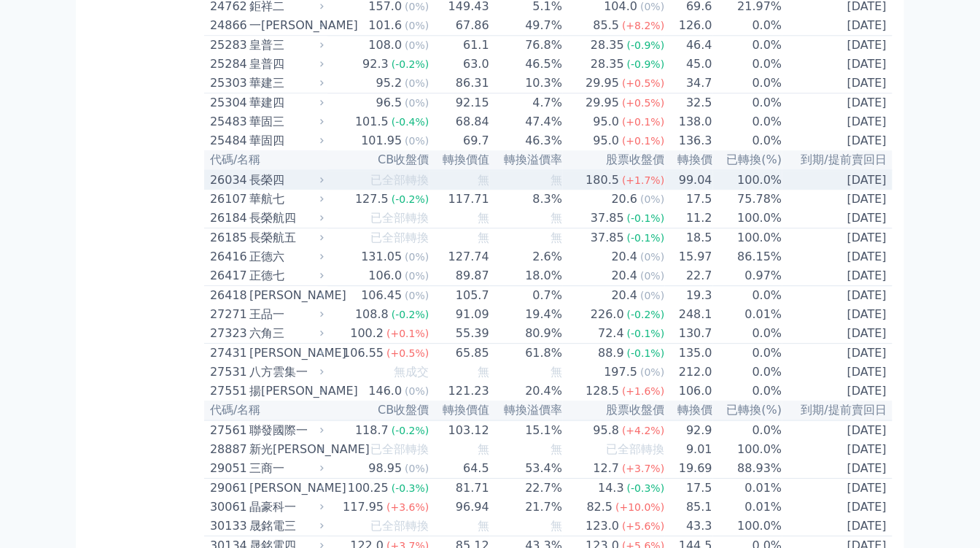
scroll to position [1436, 0]
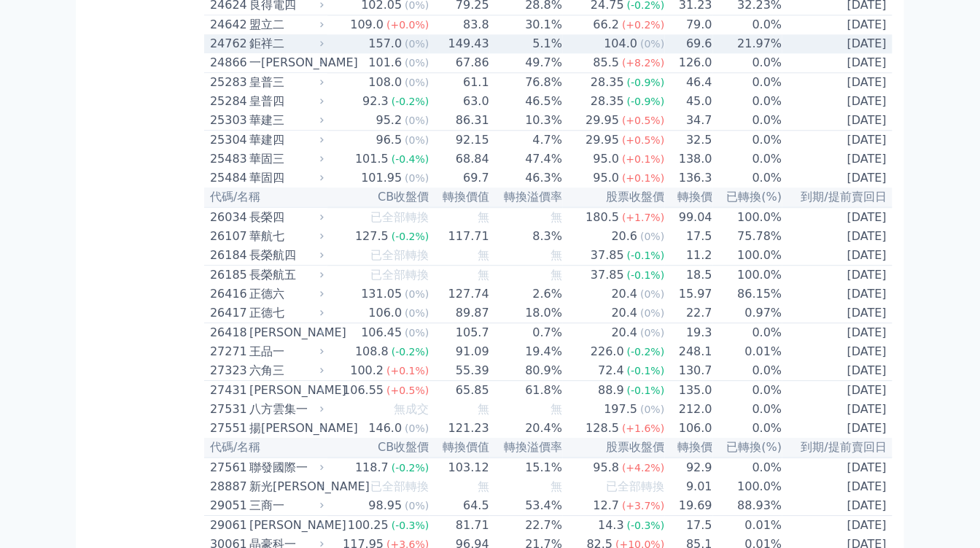
click at [321, 52] on div "鉅祥二" at bounding box center [284, 43] width 71 height 17
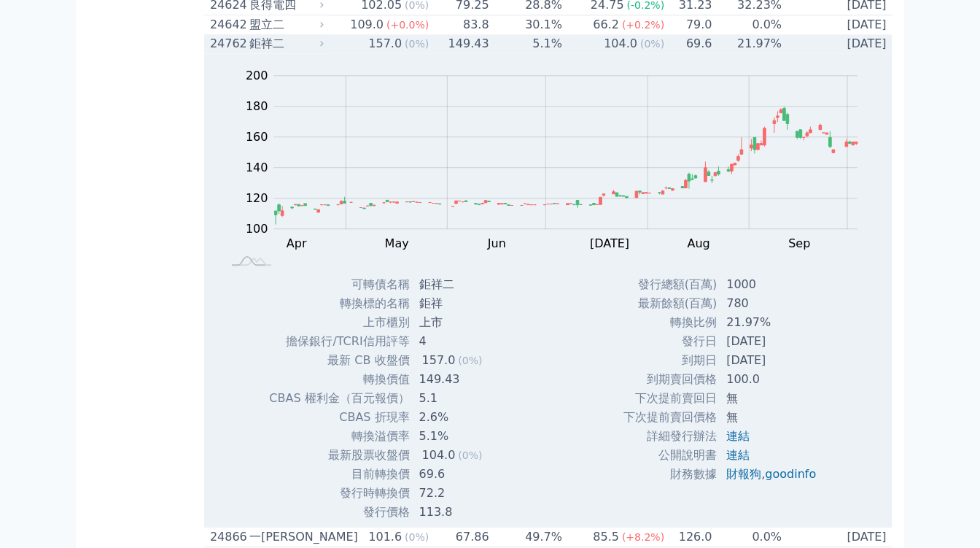
click at [321, 52] on div "鉅祥二" at bounding box center [284, 43] width 71 height 17
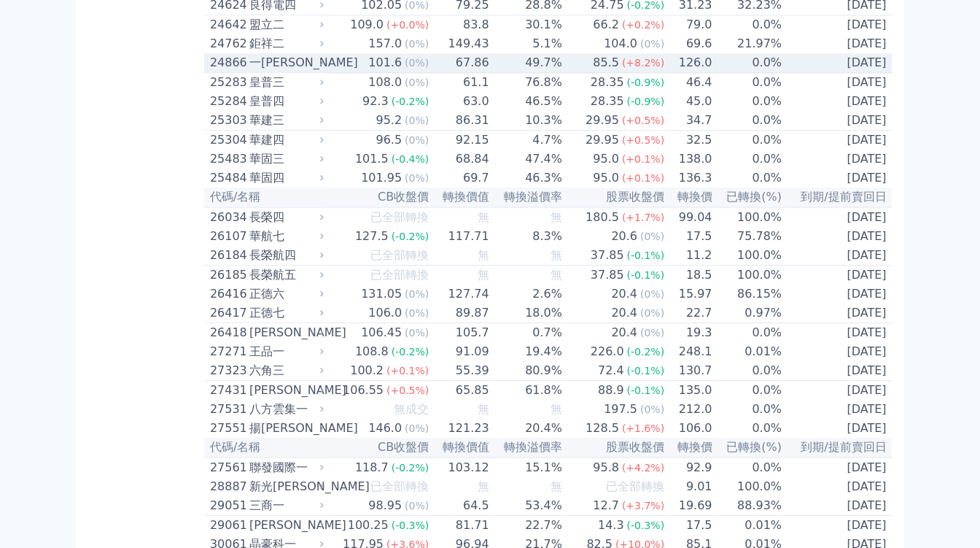
click at [318, 71] on div "一[PERSON_NAME]" at bounding box center [284, 62] width 71 height 17
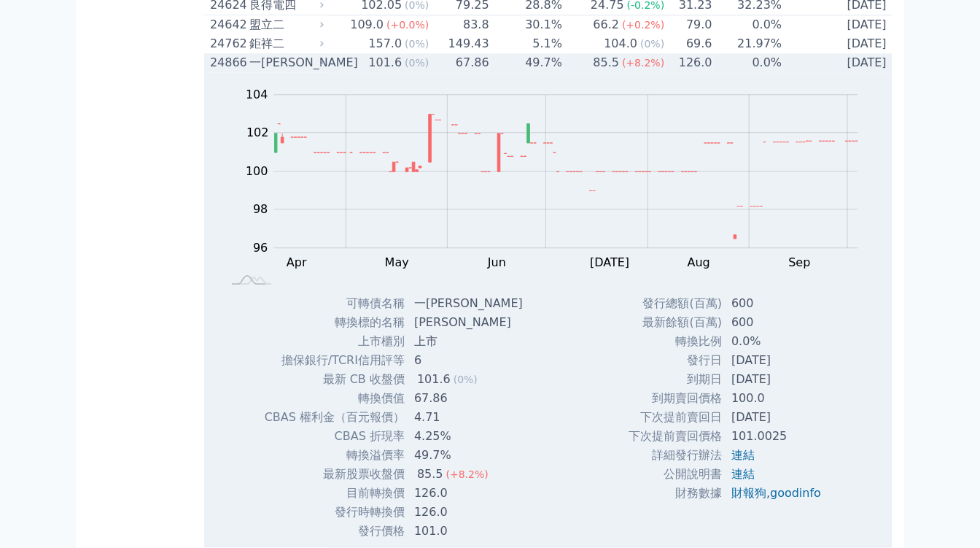
click at [318, 71] on div "一[PERSON_NAME]" at bounding box center [284, 62] width 71 height 17
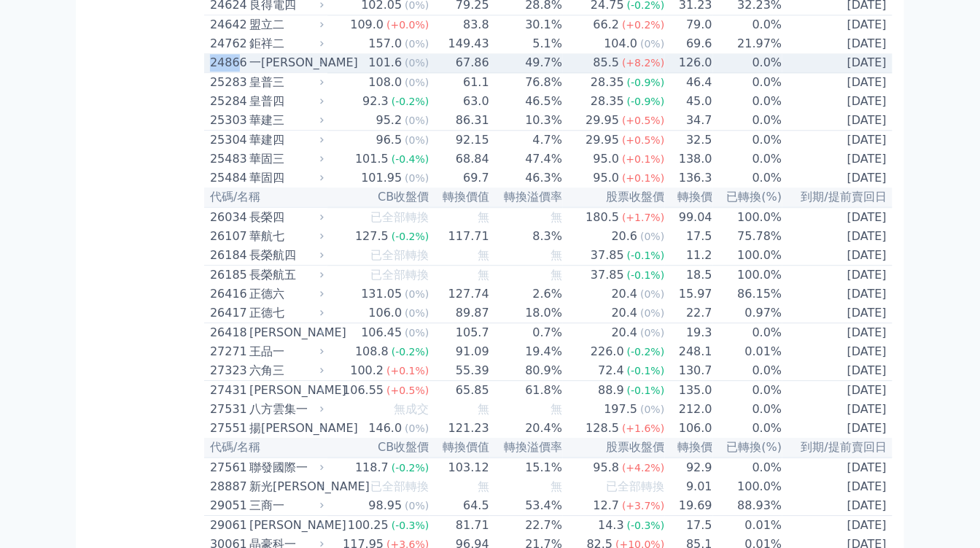
drag, startPoint x: 211, startPoint y: 162, endPoint x: 238, endPoint y: 162, distance: 27.7
click at [238, 71] on div "24866" at bounding box center [228, 62] width 36 height 17
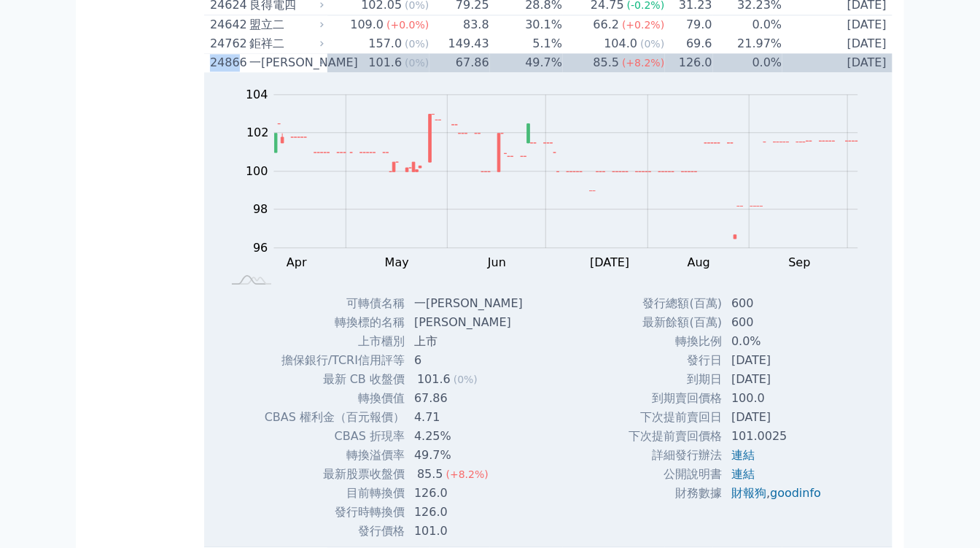
copy div "2486"
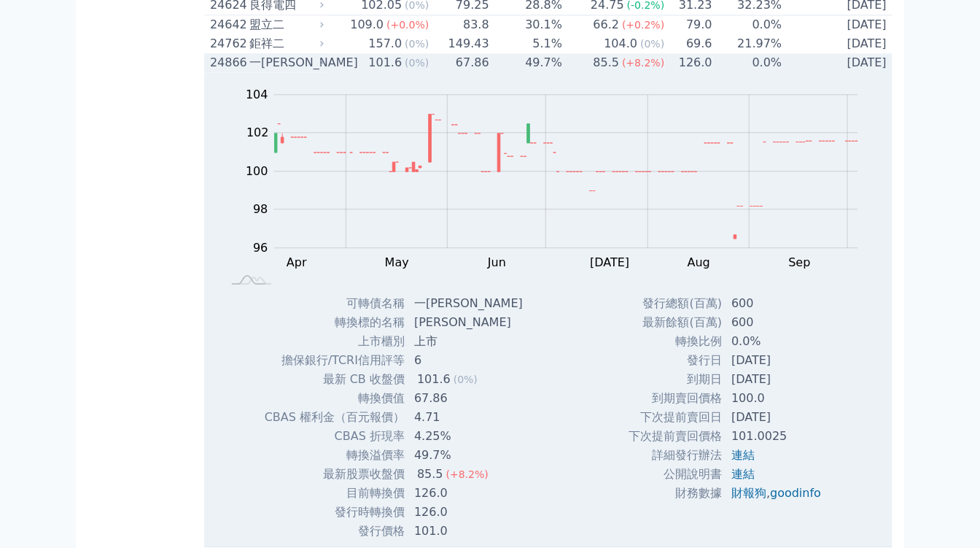
click at [324, 67] on icon at bounding box center [321, 62] width 9 height 9
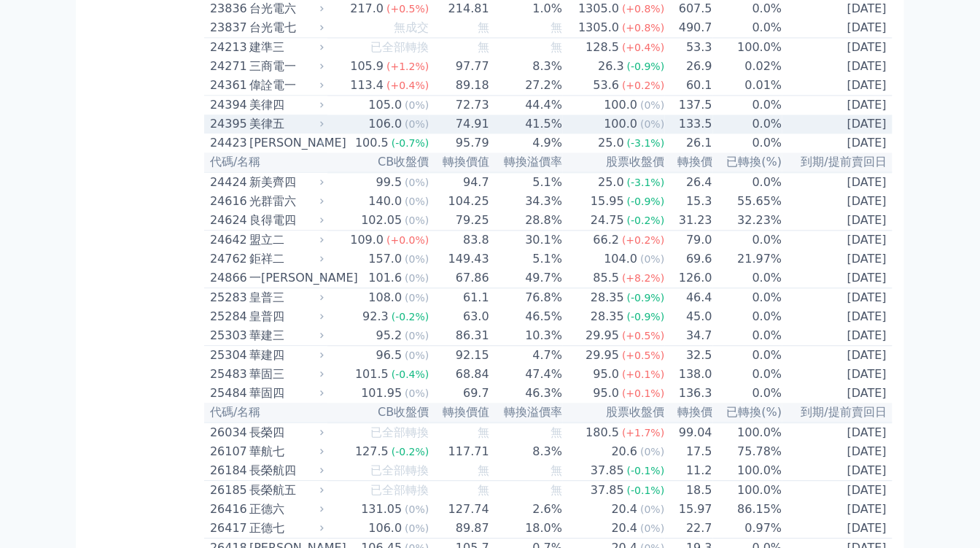
scroll to position [1193, 0]
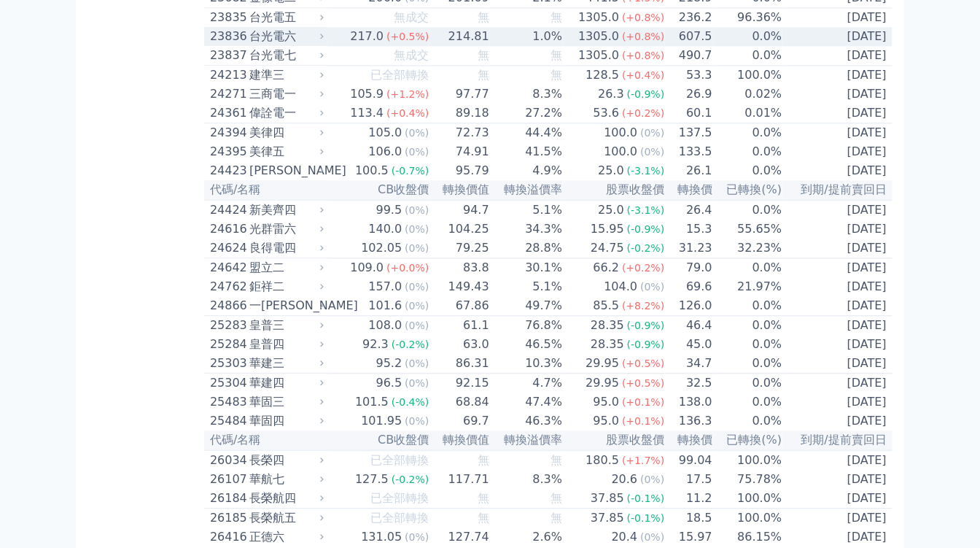
click at [311, 45] on div "台光電六" at bounding box center [284, 36] width 71 height 17
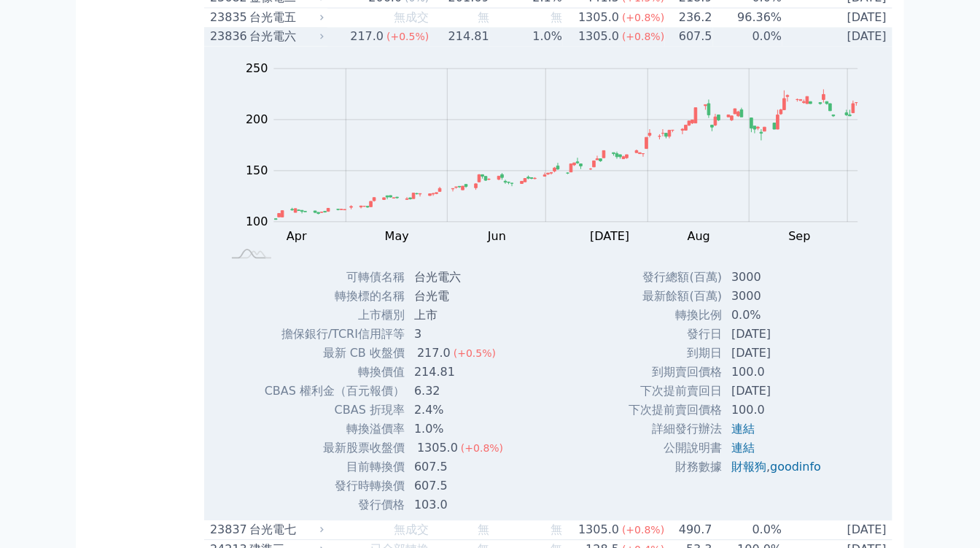
click at [311, 45] on div "台光電六" at bounding box center [284, 36] width 71 height 17
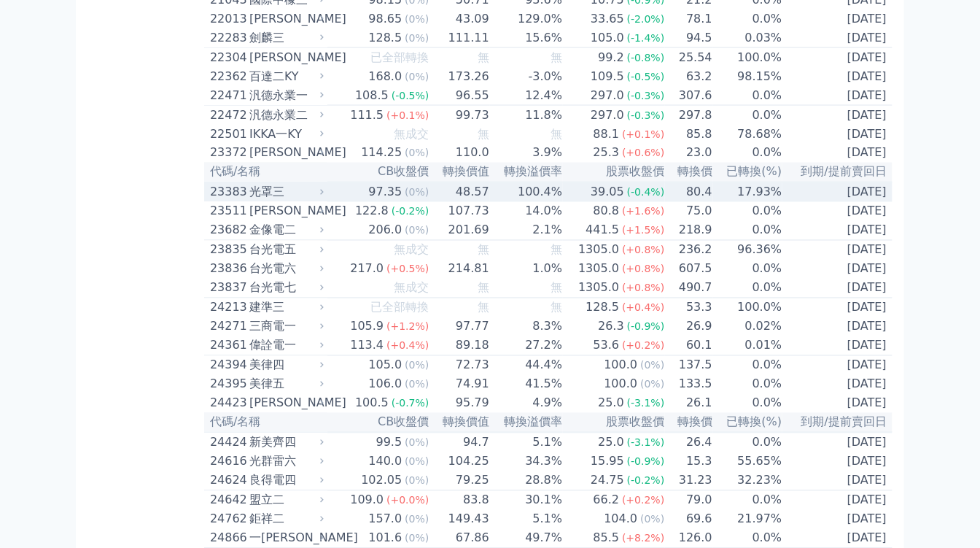
scroll to position [949, 0]
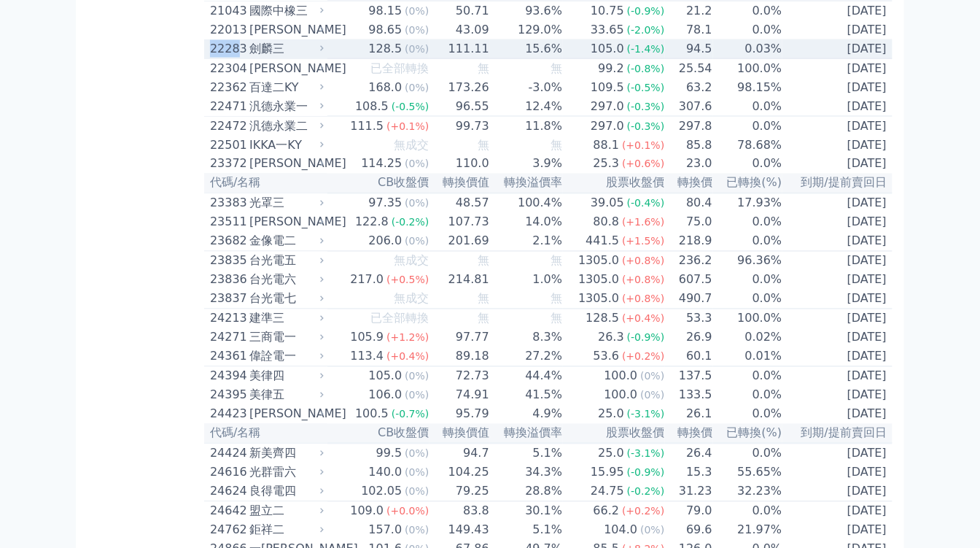
drag, startPoint x: 211, startPoint y: 114, endPoint x: 235, endPoint y: 112, distance: 23.4
click at [235, 58] on div "22283" at bounding box center [228, 48] width 36 height 17
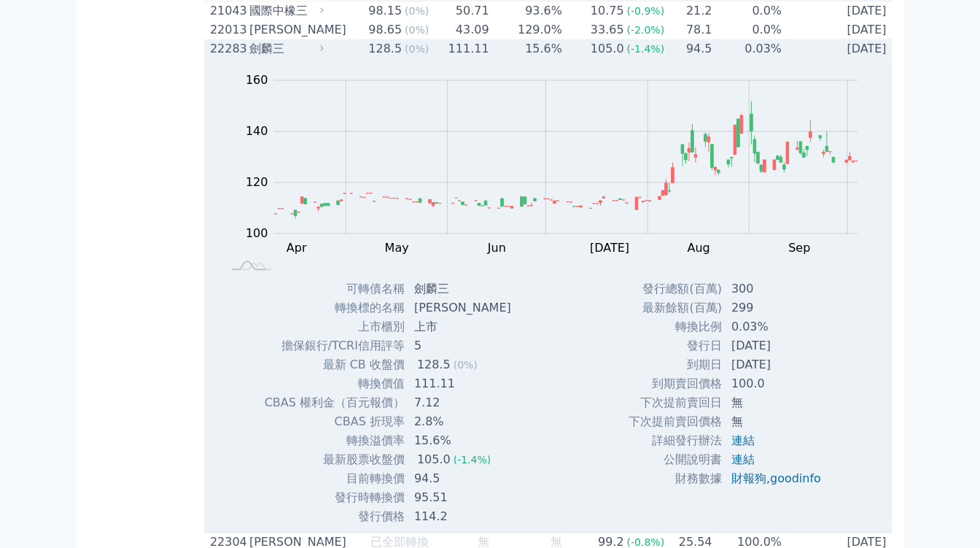
click at [321, 58] on div "劍麟三" at bounding box center [284, 48] width 71 height 17
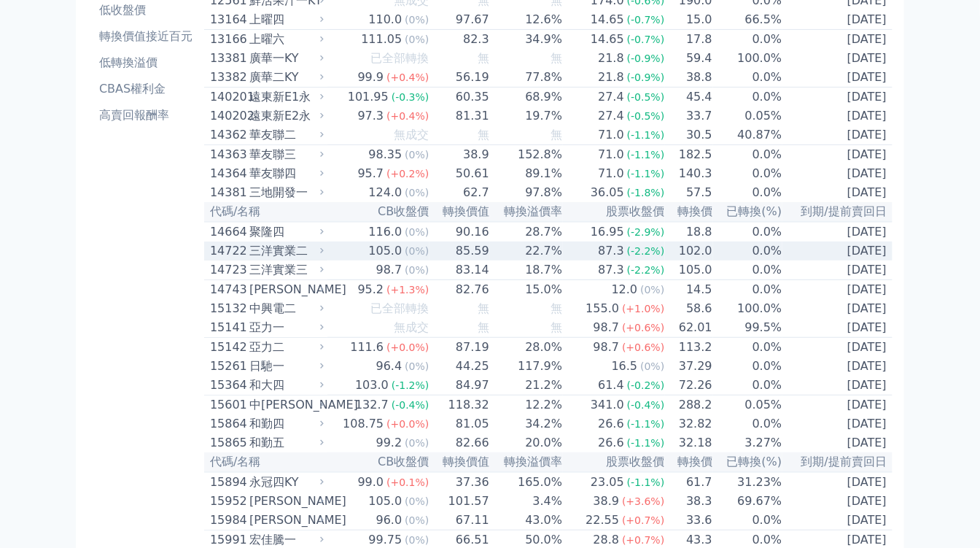
scroll to position [243, 0]
